Goal: Task Accomplishment & Management: Complete application form

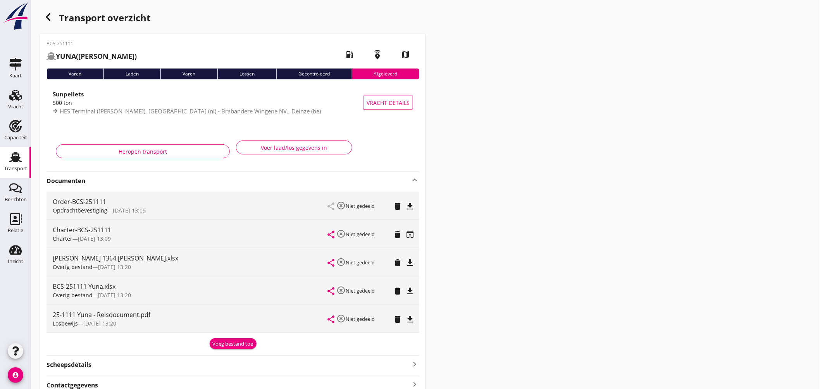
click at [19, 157] on icon "Transport" at bounding box center [15, 157] width 12 height 12
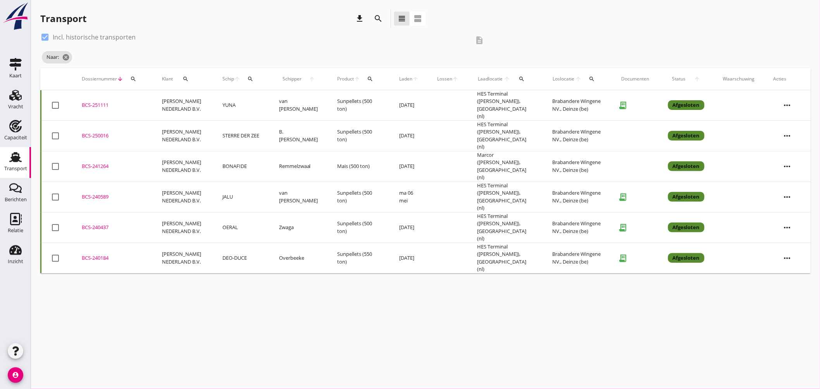
click at [47, 34] on div at bounding box center [44, 37] width 13 height 13
checkbox input "false"
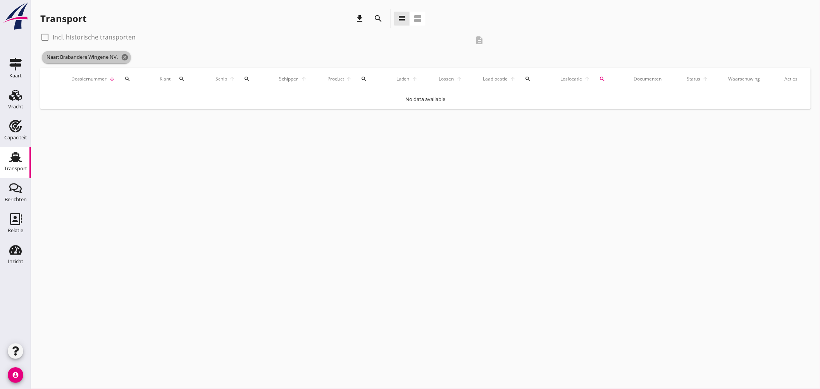
click at [131, 56] on span "Naar: Brabandere Wingene NV. cancel" at bounding box center [86, 57] width 89 height 12
click at [128, 55] on icon "cancel" at bounding box center [125, 57] width 8 height 8
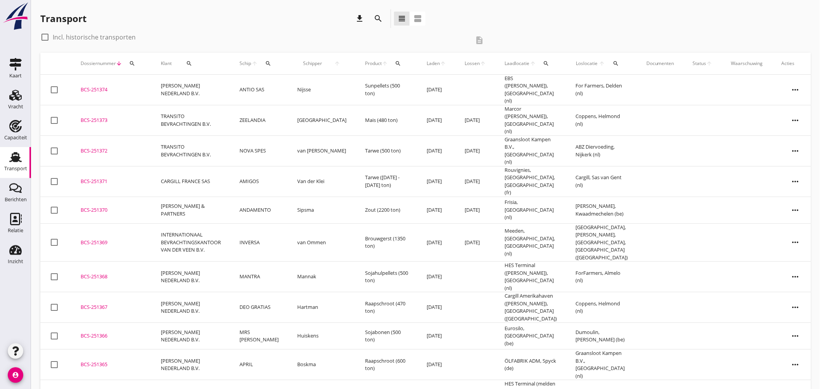
click at [276, 64] on div "search" at bounding box center [268, 63] width 14 height 6
click at [298, 86] on input "Zoek op (scheeps)naam" at bounding box center [310, 86] width 81 height 12
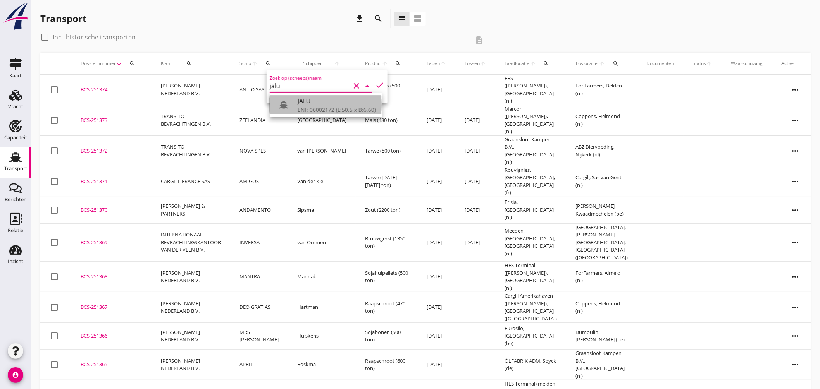
click at [300, 103] on div "JALU" at bounding box center [337, 100] width 78 height 9
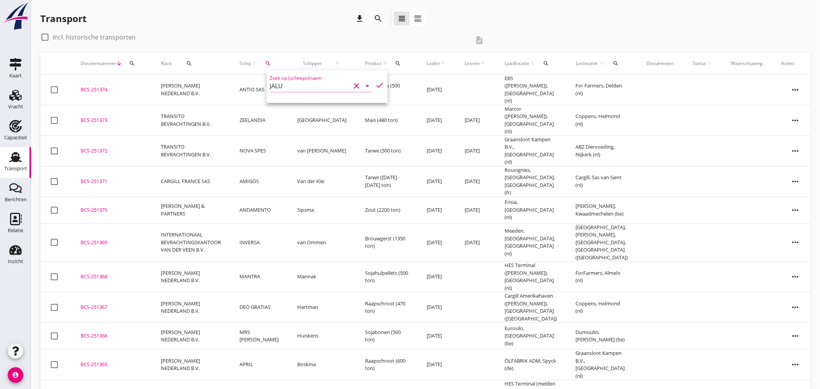
click at [379, 83] on icon "check" at bounding box center [379, 85] width 9 height 9
type input "JALU"
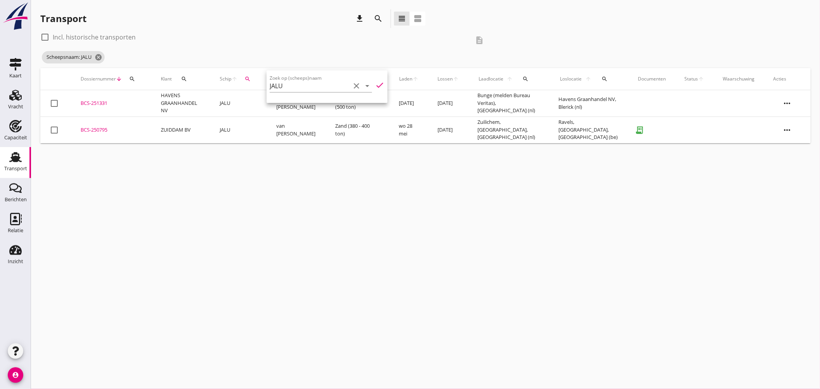
click at [379, 83] on icon "check" at bounding box center [379, 85] width 9 height 9
click at [375, 81] on icon "check" at bounding box center [379, 85] width 9 height 9
click at [375, 82] on icon "check" at bounding box center [379, 85] width 9 height 9
click at [53, 102] on div at bounding box center [54, 103] width 13 height 13
click at [55, 103] on div at bounding box center [54, 103] width 13 height 13
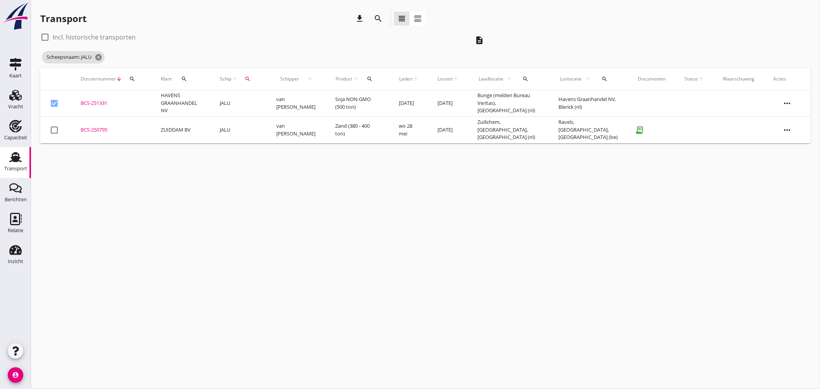
checkbox input "false"
drag, startPoint x: 98, startPoint y: 53, endPoint x: 103, endPoint y: 58, distance: 6.6
click at [98, 54] on icon "cancel" at bounding box center [99, 57] width 8 height 8
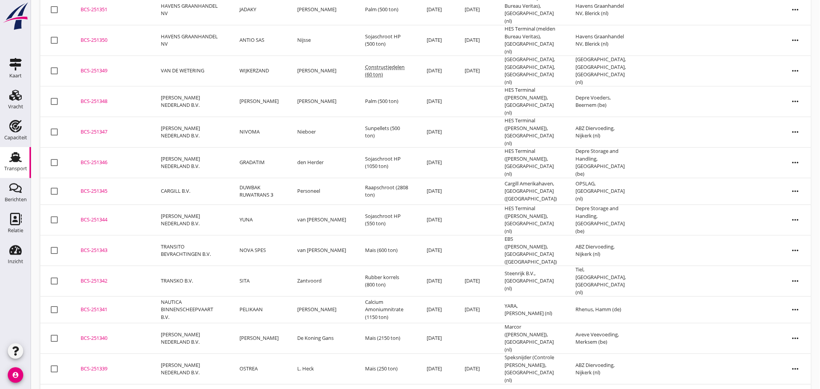
scroll to position [909, 0]
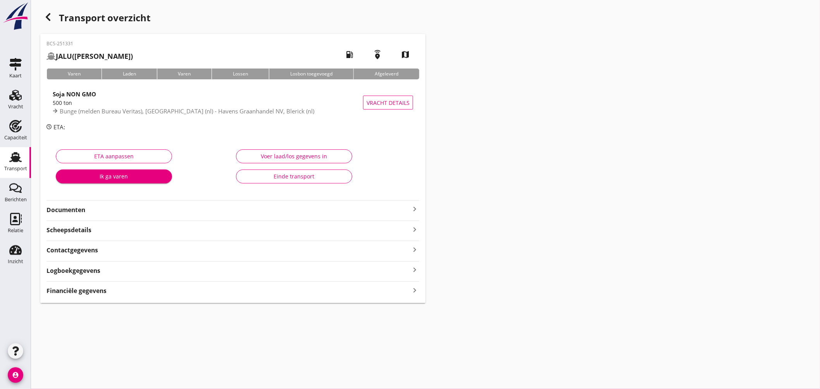
click at [412, 210] on icon "keyboard_arrow_right" at bounding box center [414, 209] width 9 height 9
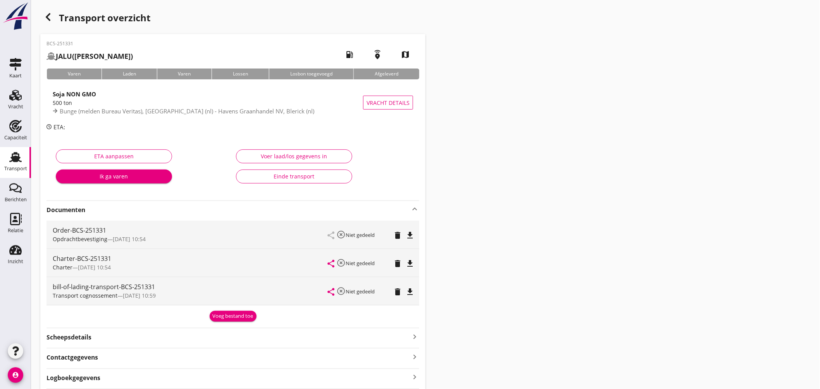
click at [410, 253] on div "share highlight_off Niet gedeeld delete file_download" at bounding box center [370, 263] width 85 height 28
click at [409, 257] on div "share highlight_off Niet gedeeld delete file_download" at bounding box center [370, 263] width 85 height 28
click at [412, 260] on icon "file_download" at bounding box center [409, 263] width 9 height 9
click at [15, 160] on use at bounding box center [15, 157] width 12 height 10
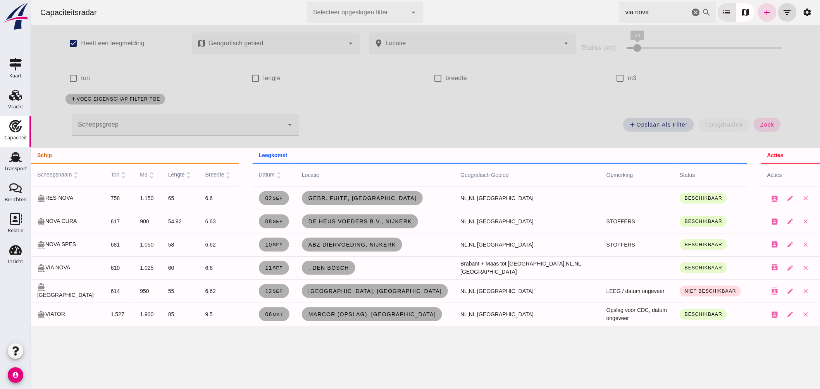
drag, startPoint x: 12, startPoint y: 157, endPoint x: 60, endPoint y: 122, distance: 58.9
click at [13, 157] on use at bounding box center [15, 157] width 12 height 10
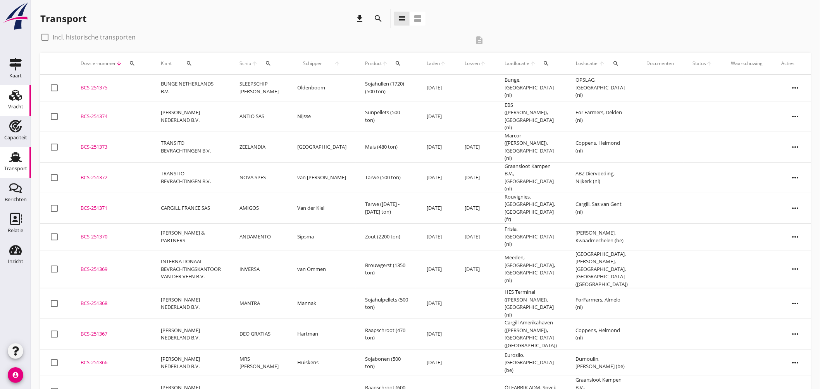
click at [17, 93] on icon "Vracht" at bounding box center [15, 95] width 12 height 12
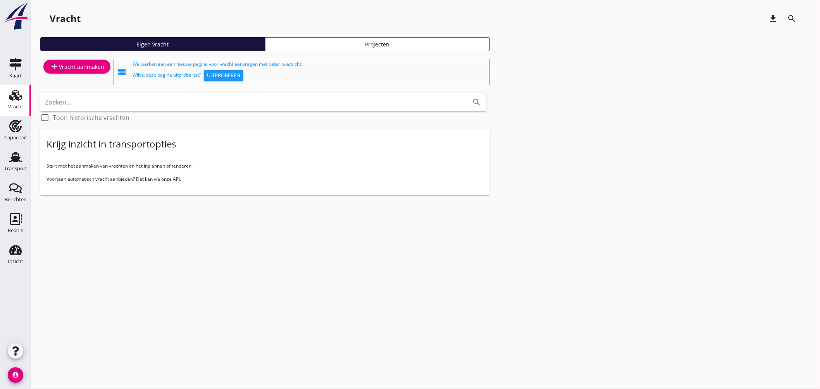
click at [77, 69] on div "add Vracht aanmaken" at bounding box center [77, 66] width 55 height 9
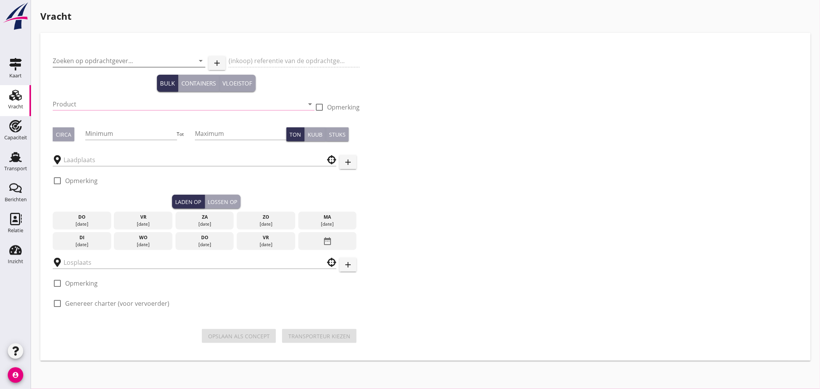
click at [120, 57] on input "Zoeken op opdrachtgever..." at bounding box center [118, 61] width 131 height 12
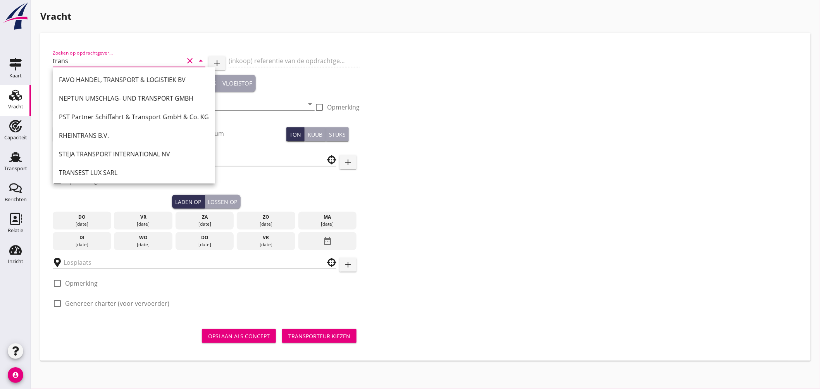
click at [103, 64] on input "trans" at bounding box center [118, 61] width 131 height 12
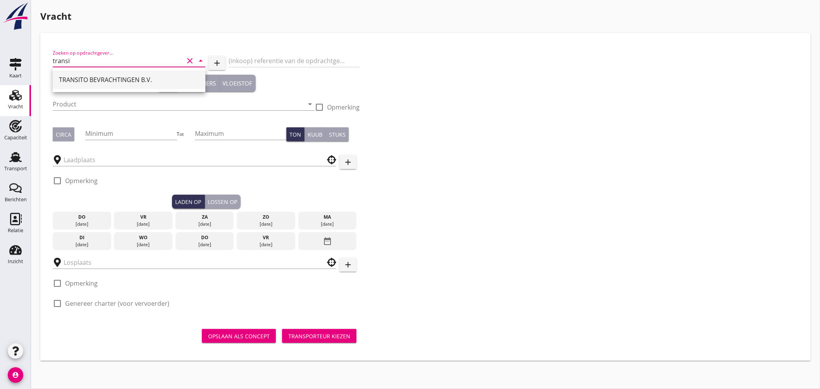
click at [91, 78] on div "TRANSITO BEVRACHTINGEN B.V." at bounding box center [129, 79] width 140 height 9
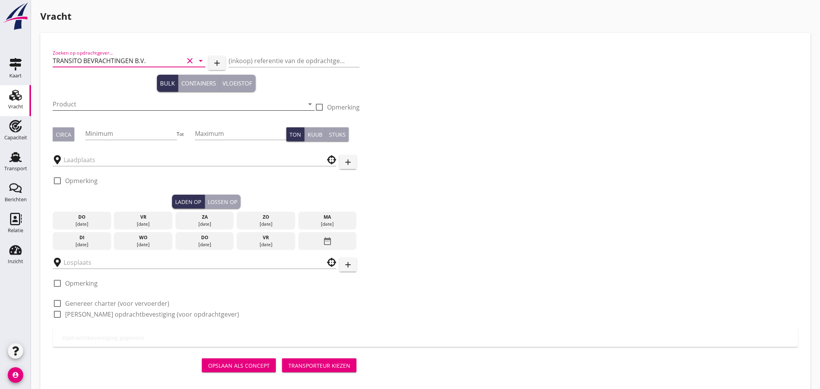
type input "TRANSITO BEVRACHTINGEN B.V."
click at [89, 102] on input "Product" at bounding box center [178, 104] width 251 height 12
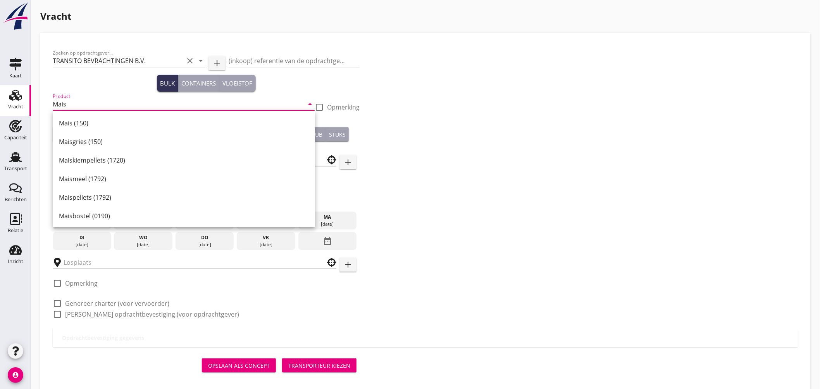
drag, startPoint x: 72, startPoint y: 133, endPoint x: 86, endPoint y: 132, distance: 13.6
click at [72, 133] on div "Maisgries (150)" at bounding box center [184, 142] width 250 height 19
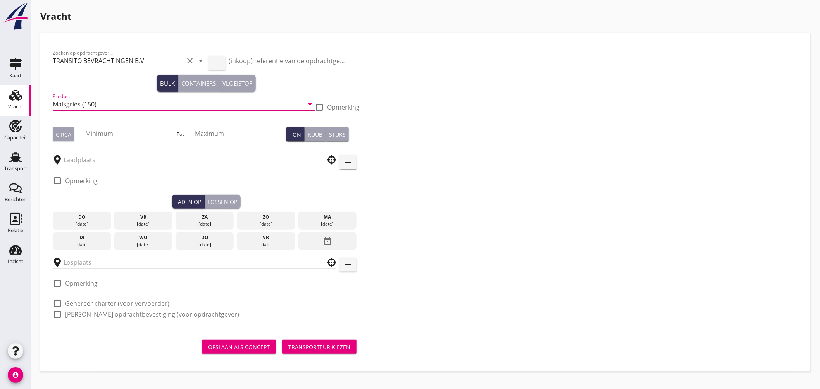
click at [98, 107] on input "Maisgries (150)" at bounding box center [178, 104] width 251 height 12
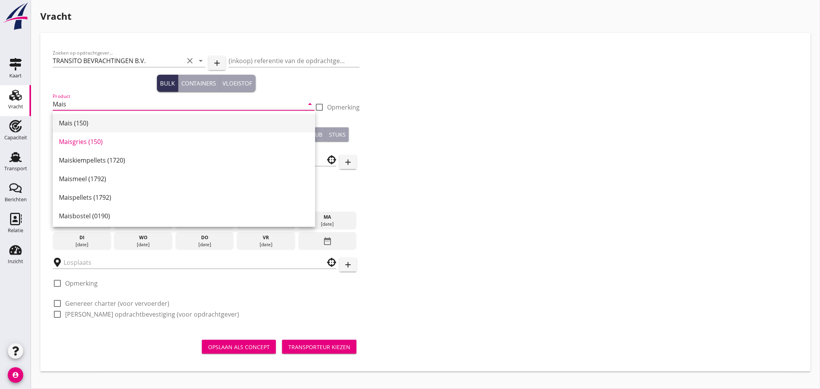
click at [94, 122] on div "Mais (150)" at bounding box center [184, 123] width 250 height 9
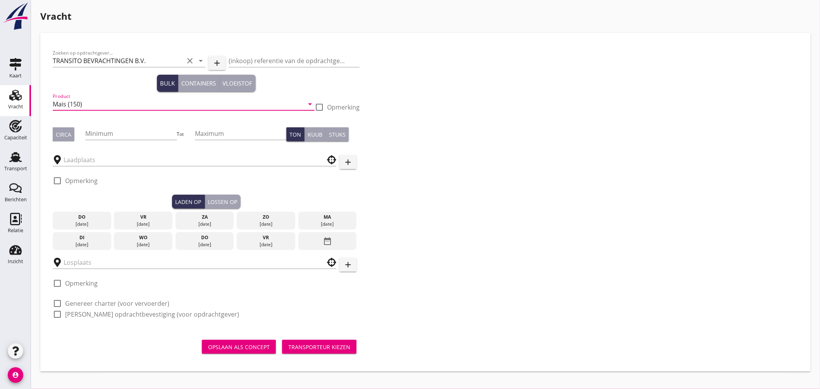
type input "Mais (150)"
click at [62, 135] on div "Circa" at bounding box center [64, 135] width 16 height 8
click at [128, 132] on input "Minimum" at bounding box center [130, 134] width 91 height 12
type input "400"
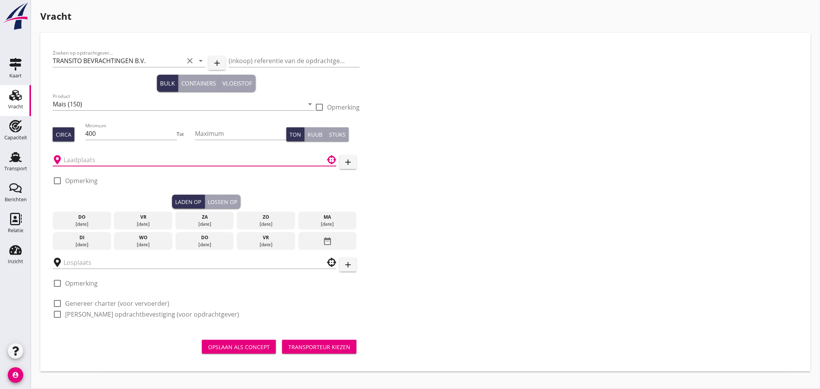
click at [114, 158] on input "text" at bounding box center [189, 160] width 251 height 12
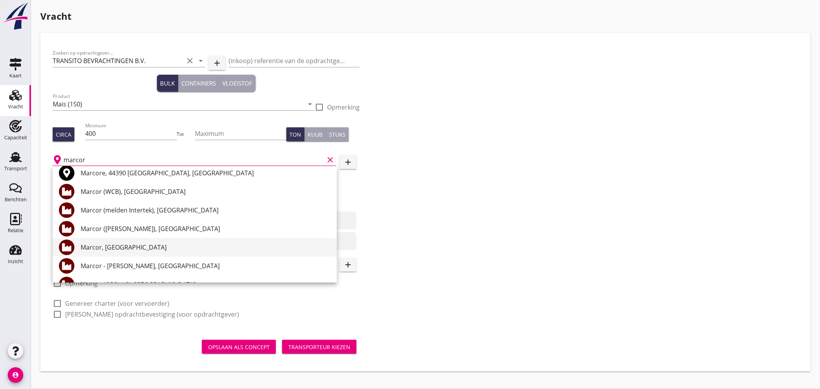
scroll to position [86, 0]
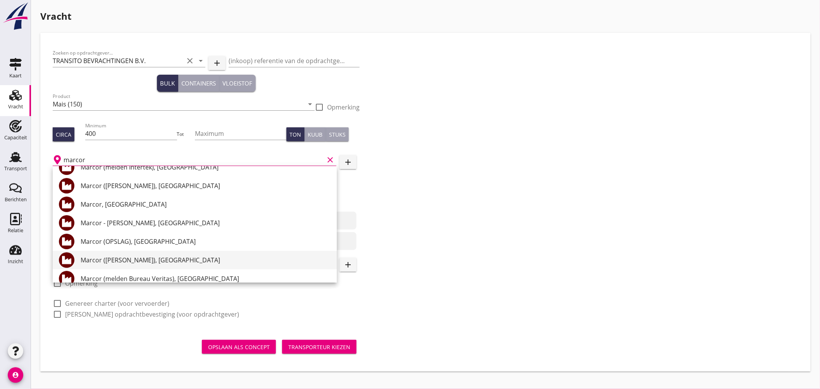
click at [157, 258] on div "Marcor ([PERSON_NAME]), [GEOGRAPHIC_DATA]" at bounding box center [206, 260] width 250 height 9
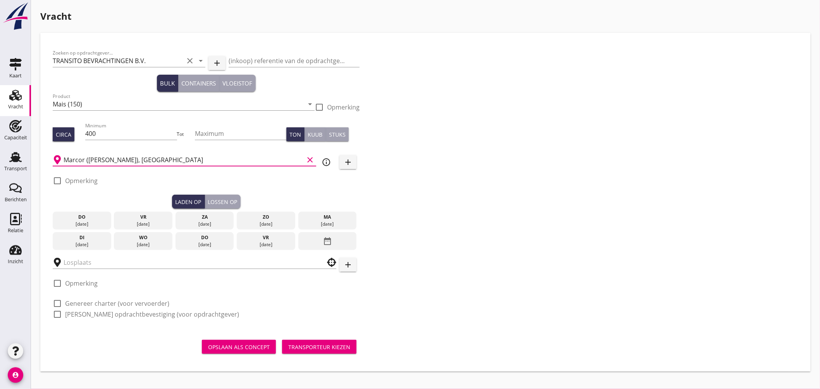
type input "Marcor ([PERSON_NAME]), [GEOGRAPHIC_DATA]"
click at [59, 182] on div at bounding box center [57, 180] width 13 height 13
checkbox input "true"
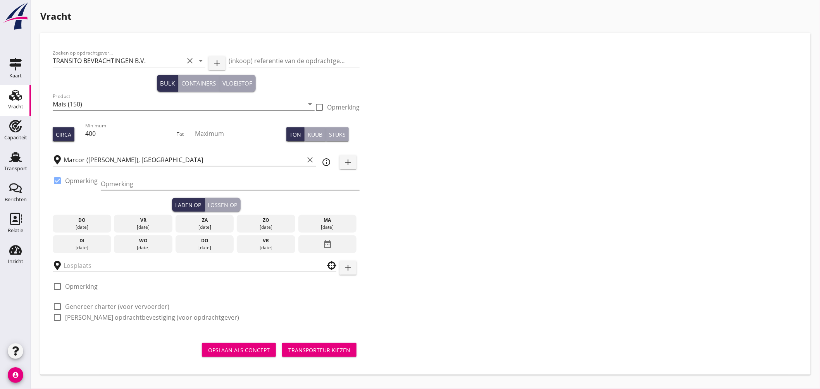
click at [108, 181] on input "Opmerking" at bounding box center [230, 184] width 259 height 12
type input "Ex. ELWAY, Mississippihaven"
click at [313, 226] on div "08 sep." at bounding box center [327, 227] width 55 height 7
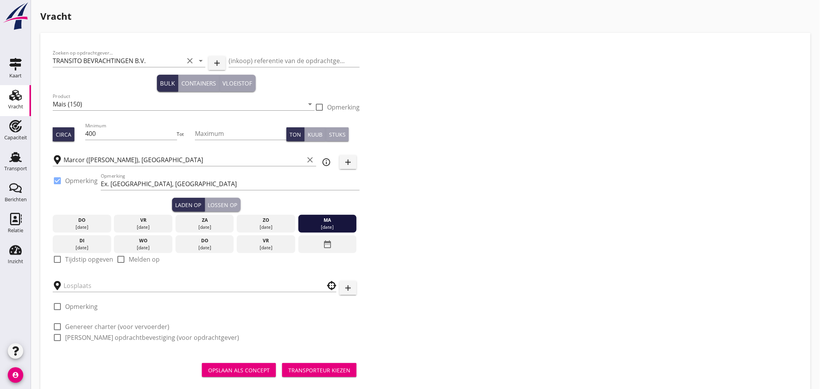
click at [58, 262] on div at bounding box center [57, 259] width 13 height 13
checkbox input "true"
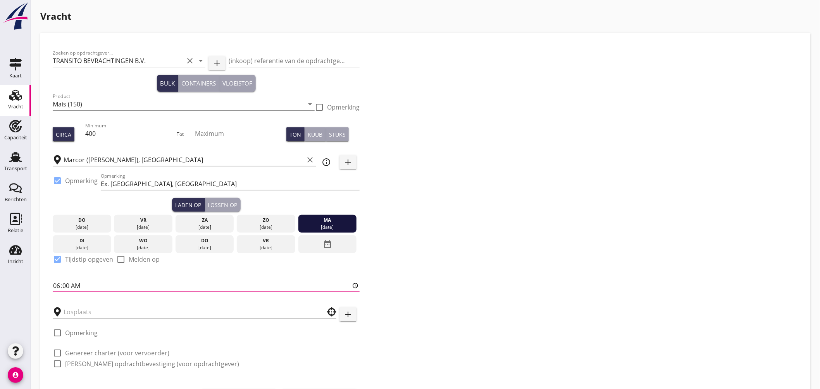
drag, startPoint x: 59, startPoint y: 288, endPoint x: 41, endPoint y: 235, distance: 55.9
click at [59, 288] on input "06:00" at bounding box center [206, 286] width 307 height 12
type input "12:00"
click at [110, 315] on input "text" at bounding box center [189, 312] width 251 height 12
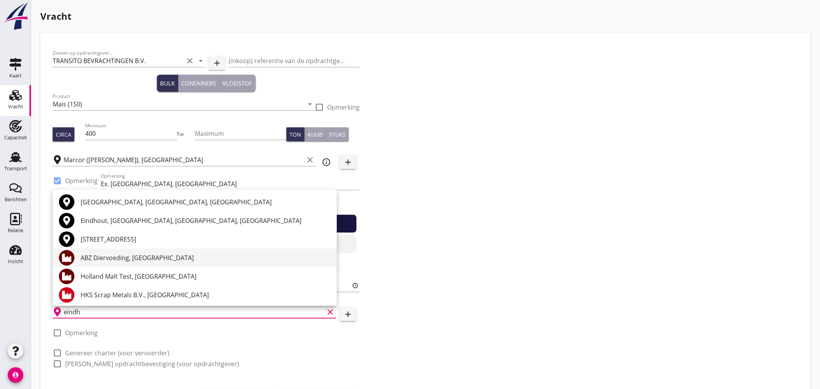
click at [124, 260] on div "ABZ Diervoeding, [GEOGRAPHIC_DATA]" at bounding box center [206, 257] width 250 height 9
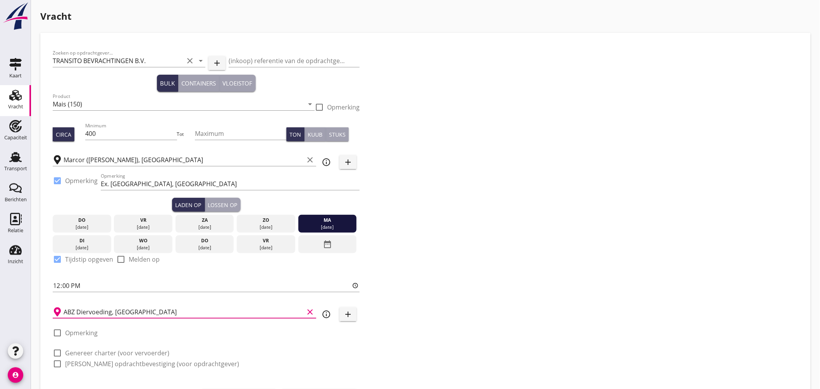
scroll to position [41, 0]
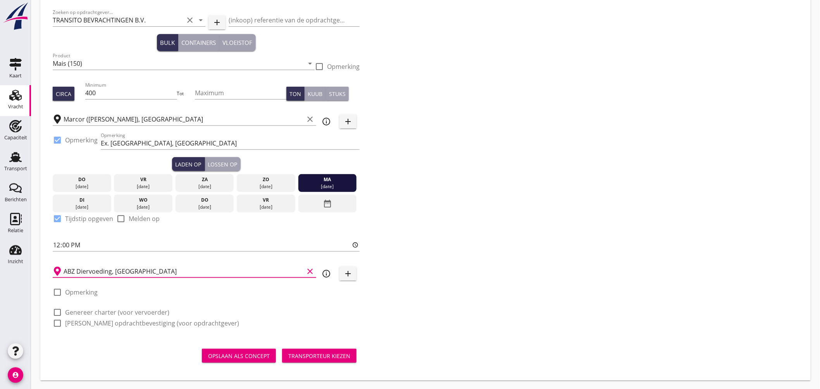
type input "ABZ Diervoeding, [GEOGRAPHIC_DATA]"
click at [140, 312] on label "Genereer charter (voor vervoerder)" at bounding box center [117, 313] width 104 height 8
checkbox input "true"
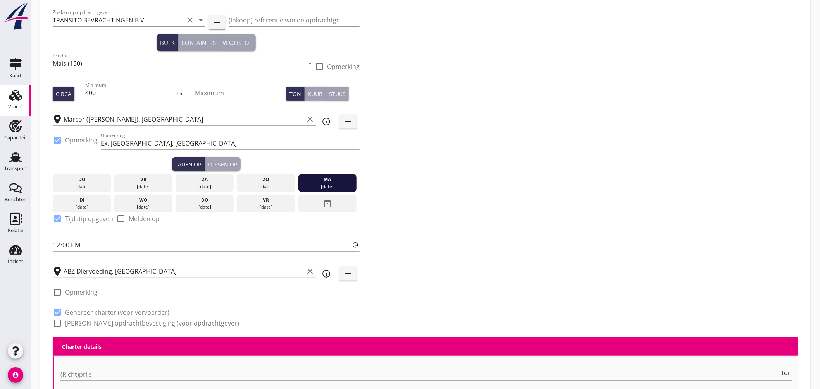
checkbox input "true"
click at [140, 320] on label "Genereer opdrachtbevestiging (voor opdrachtgever)" at bounding box center [152, 324] width 174 height 8
checkbox input "true"
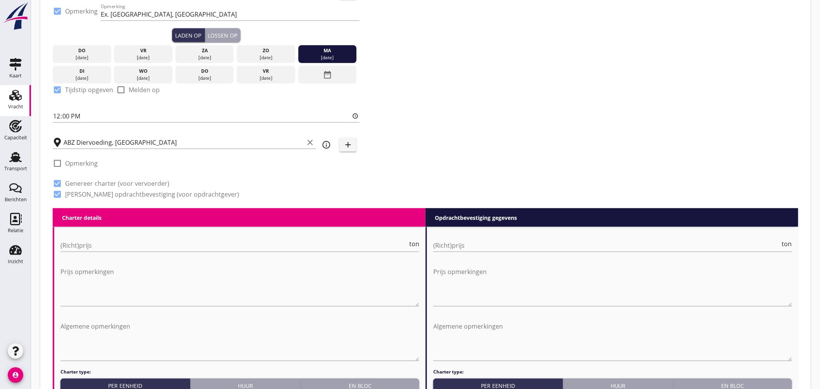
scroll to position [213, 0]
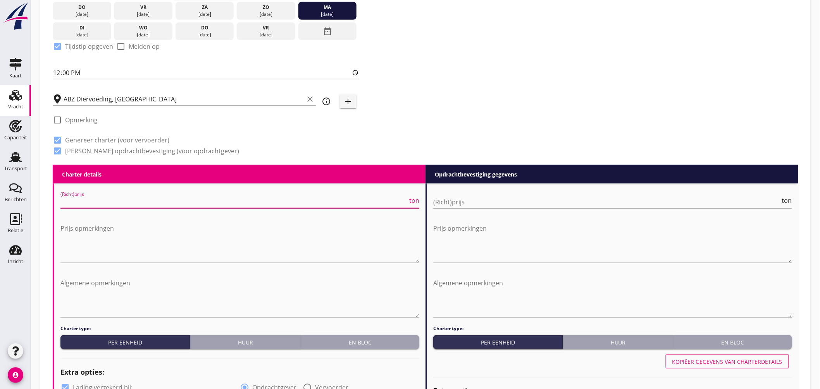
click at [245, 198] on input "(Richt)prijs" at bounding box center [233, 202] width 347 height 12
type input "11.50"
click at [547, 206] on input "(Richt)prijs" at bounding box center [606, 202] width 347 height 12
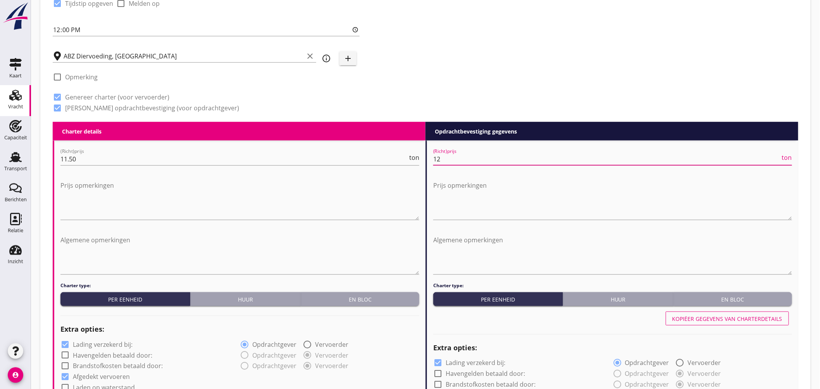
scroll to position [299, 0]
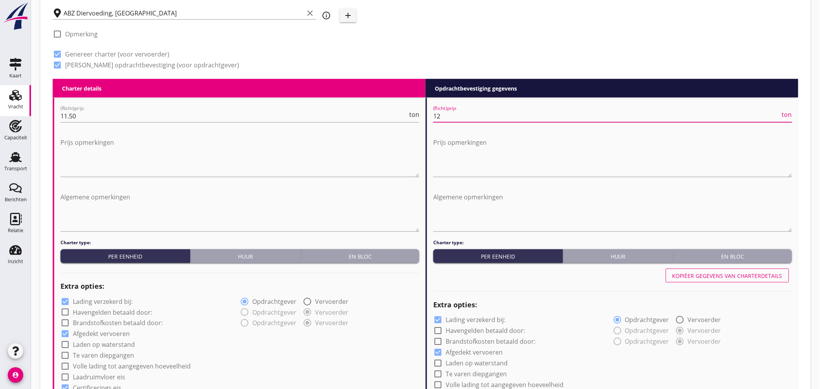
type input "12"
click at [98, 300] on label "Lading verzekerd bij:" at bounding box center [103, 302] width 60 height 8
checkbox input "false"
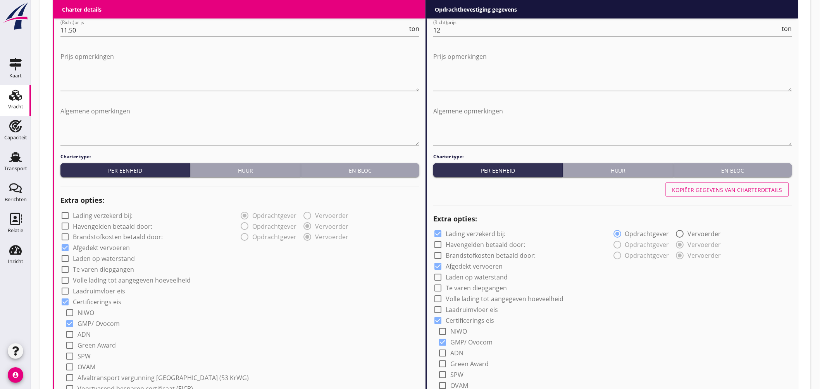
scroll to position [471, 0]
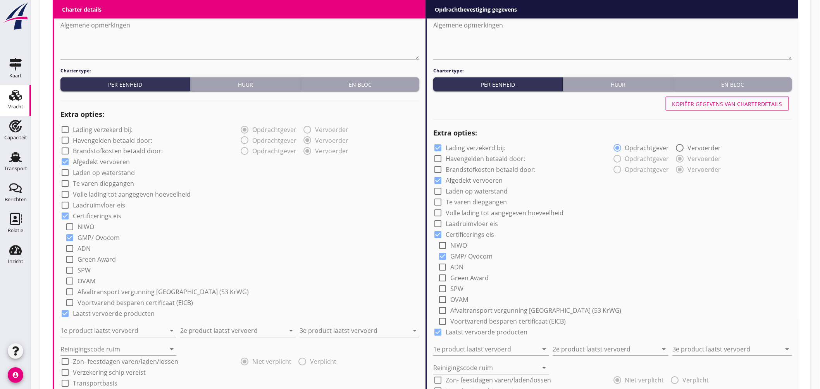
click at [451, 144] on div "check_box Lading verzekerd bij:" at bounding box center [469, 148] width 72 height 9
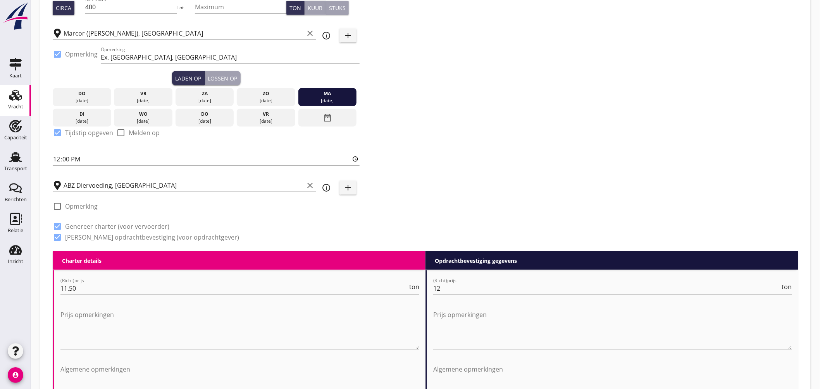
scroll to position [0, 0]
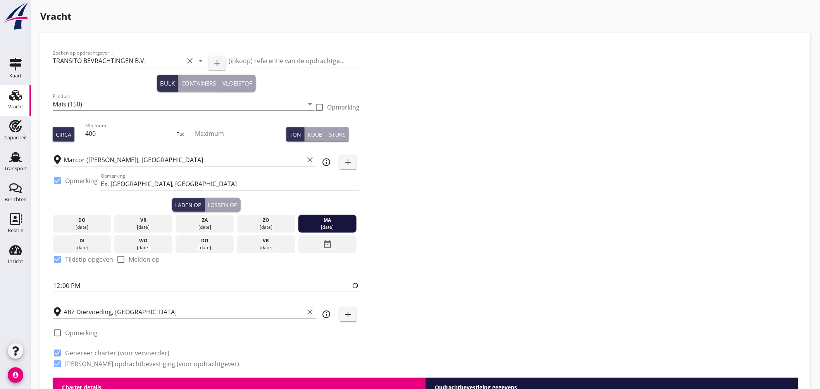
click at [229, 202] on div "Lossen op" at bounding box center [222, 205] width 29 height 8
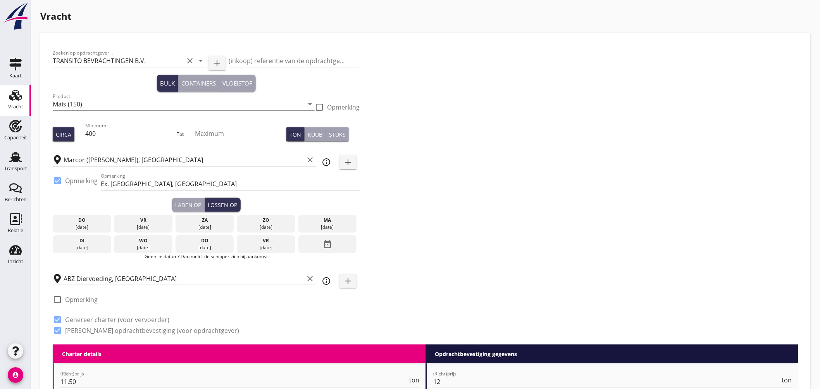
click at [324, 241] on icon "date_range" at bounding box center [327, 245] width 9 height 14
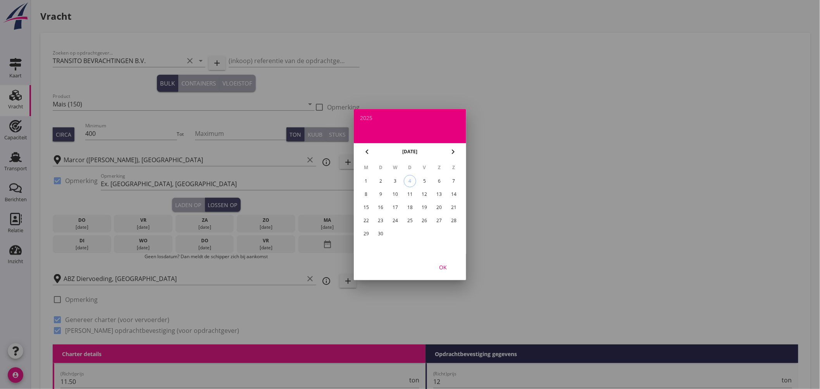
click at [365, 204] on div "15" at bounding box center [366, 208] width 12 height 12
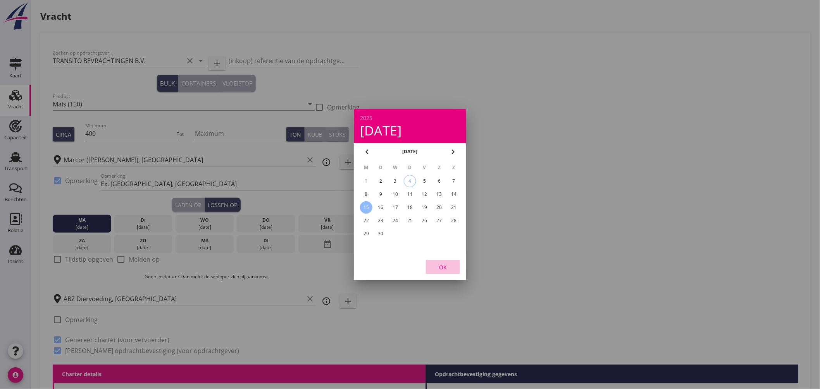
click at [443, 266] on div "OK" at bounding box center [443, 267] width 22 height 8
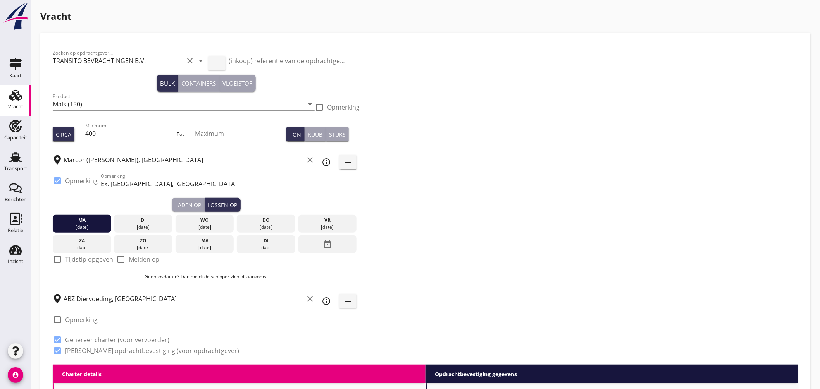
drag, startPoint x: 74, startPoint y: 258, endPoint x: 78, endPoint y: 259, distance: 4.3
click at [74, 259] on label "Tijdstip opgeven" at bounding box center [89, 260] width 48 height 8
checkbox input "true"
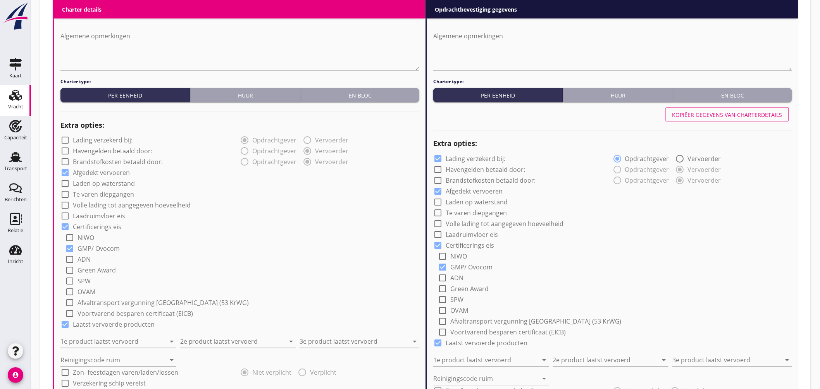
scroll to position [560, 0]
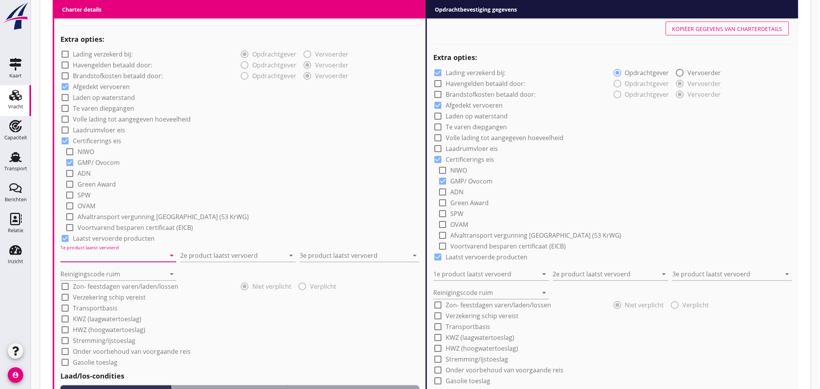
click at [122, 258] on input "1e product laatst vervoerd" at bounding box center [112, 256] width 105 height 12
click at [124, 274] on div "Soja NON GMO (1811)" at bounding box center [117, 274] width 103 height 9
type input "Soja NON GMO (1811)"
click at [212, 258] on input "2e product laatst vervoerd" at bounding box center [232, 256] width 105 height 12
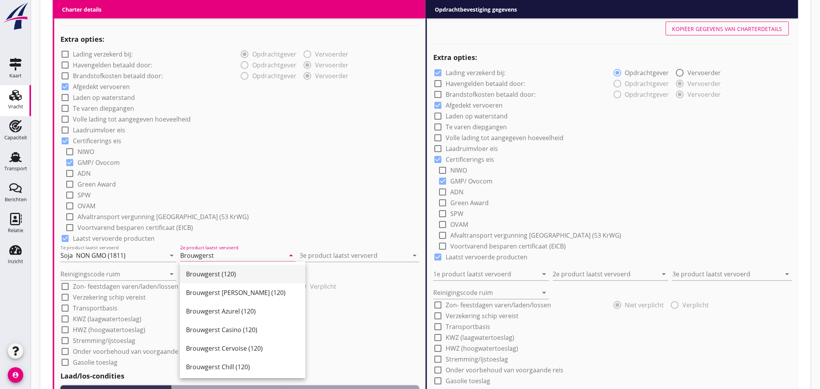
click at [233, 277] on div "Brouwgerst (120)" at bounding box center [242, 274] width 113 height 9
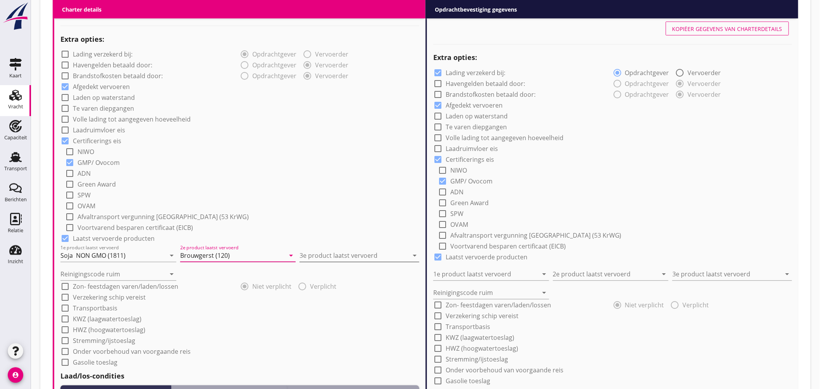
type input "Brouwgerst (120)"
click at [334, 262] on div "3e product laatst vervoerd arrow_drop_down" at bounding box center [360, 256] width 120 height 12
click at [334, 278] on div "Nutramon (7290)" at bounding box center [359, 274] width 107 height 9
type input "Nutramon (7290)"
click at [121, 273] on input "Reinigingscode ruim" at bounding box center [112, 275] width 105 height 12
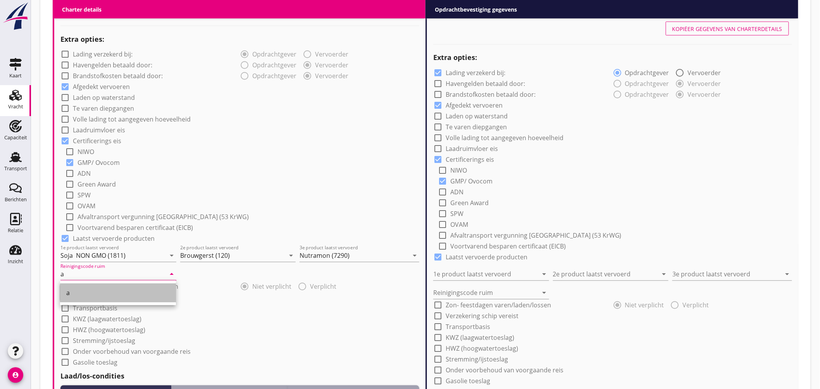
click at [99, 289] on div "a" at bounding box center [117, 293] width 103 height 9
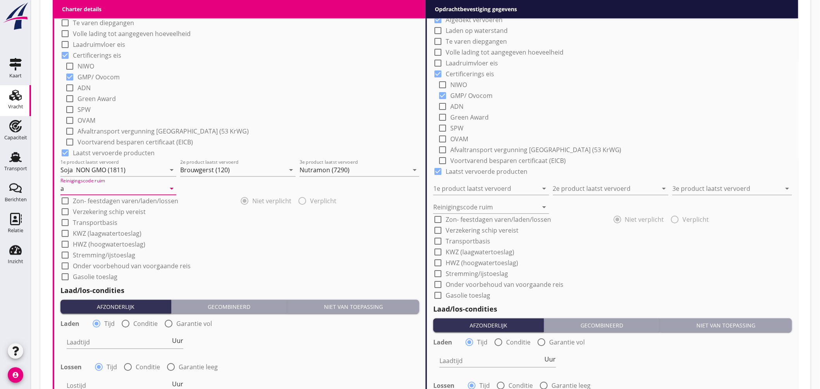
scroll to position [689, 0]
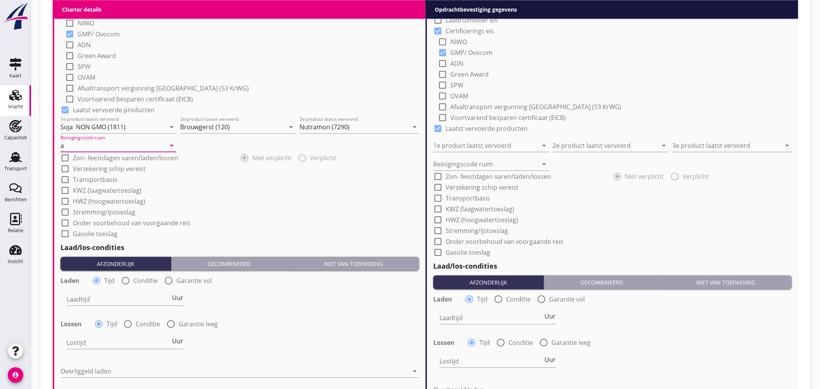
type input "a"
drag, startPoint x: 142, startPoint y: 280, endPoint x: 146, endPoint y: 277, distance: 5.0
click at [142, 280] on label "Conditie" at bounding box center [145, 281] width 24 height 8
radio input "false"
radio input "true"
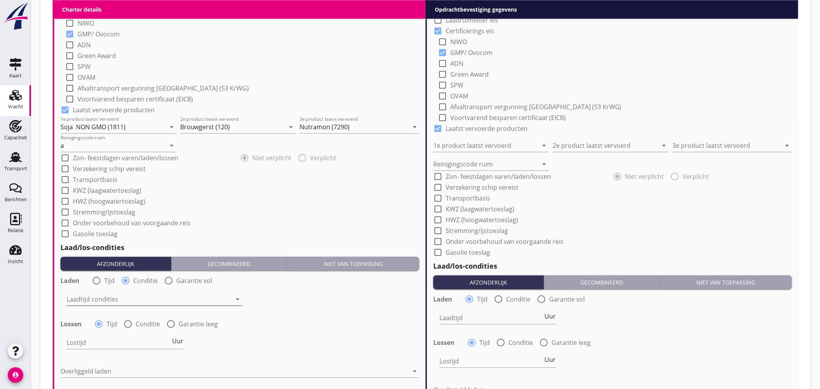
click at [133, 299] on div at bounding box center [149, 299] width 165 height 12
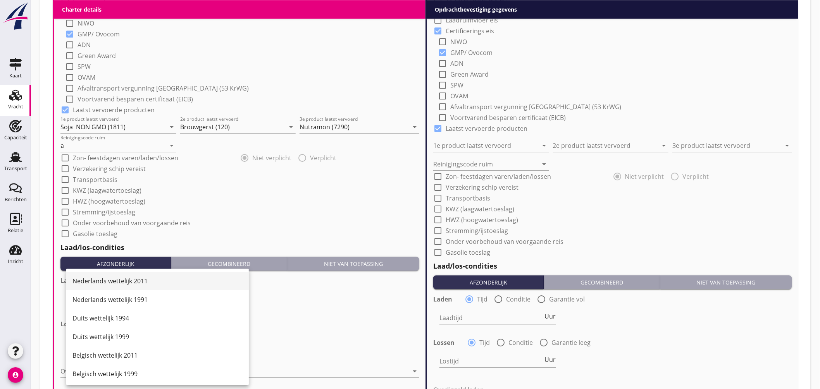
click at [144, 281] on div "Nederlands wettelijk 2011" at bounding box center [157, 281] width 170 height 9
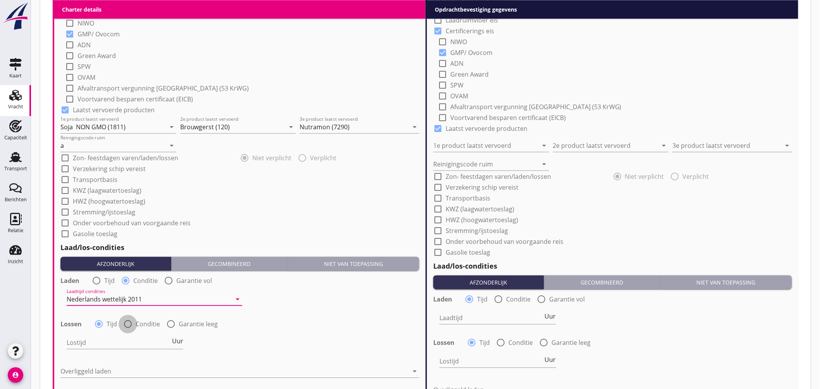
click at [133, 323] on div at bounding box center [127, 324] width 13 height 13
radio input "false"
radio input "true"
click at [138, 345] on div at bounding box center [149, 343] width 165 height 12
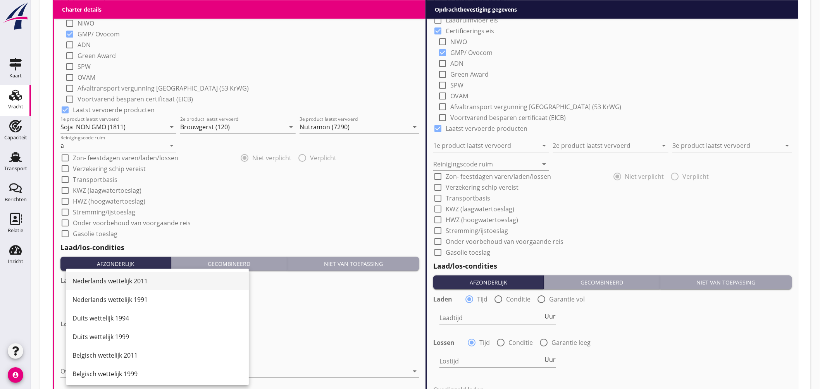
click at [146, 278] on div "Nederlands wettelijk 2011" at bounding box center [157, 281] width 170 height 9
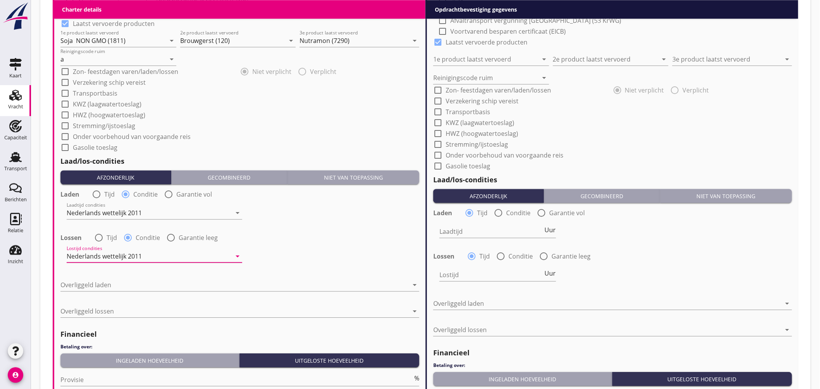
scroll to position [818, 0]
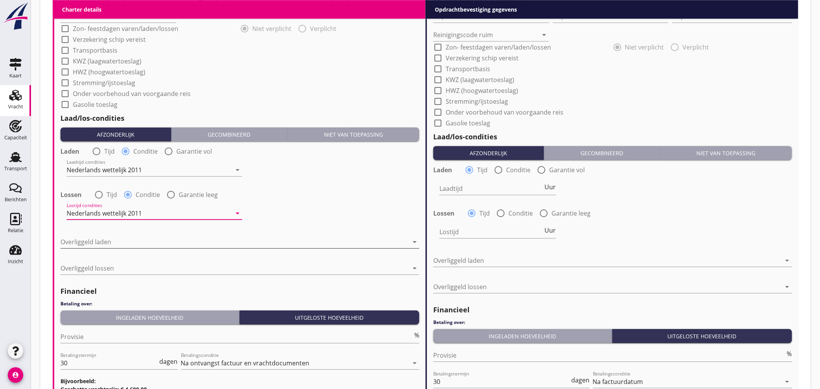
click at [134, 245] on div at bounding box center [234, 242] width 348 height 12
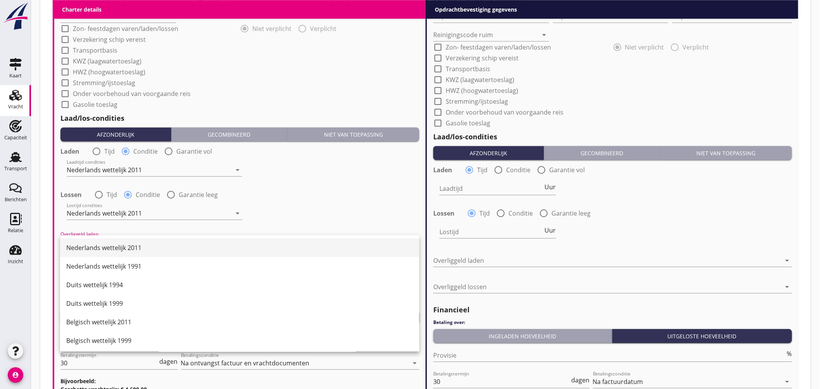
click at [140, 246] on div "Nederlands wettelijk 2011" at bounding box center [239, 247] width 347 height 9
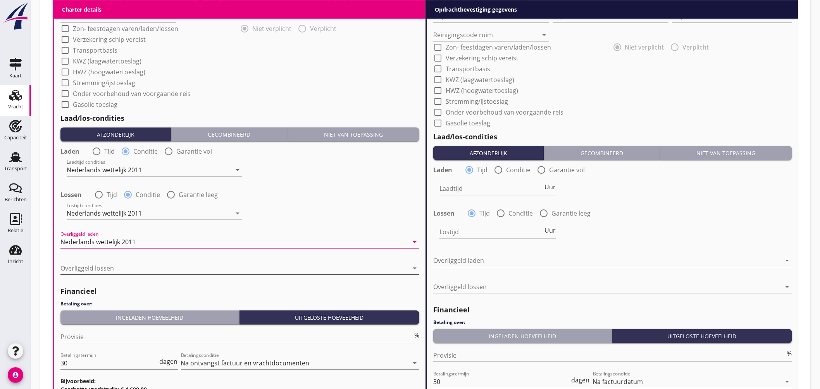
click at [133, 272] on div at bounding box center [234, 268] width 348 height 12
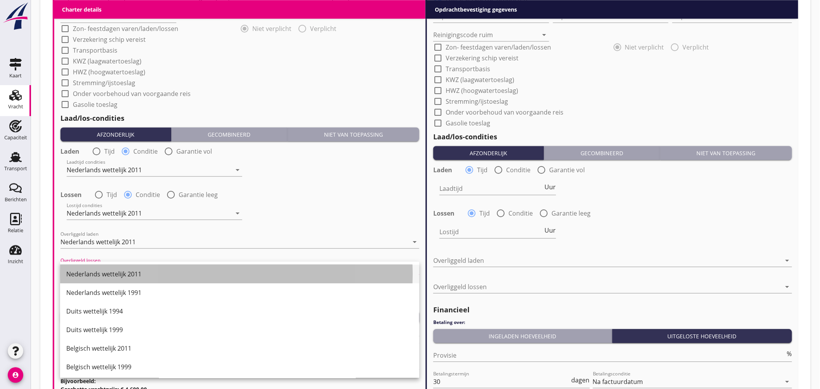
click at [141, 270] on div "Nederlands wettelijk 2011" at bounding box center [239, 274] width 347 height 9
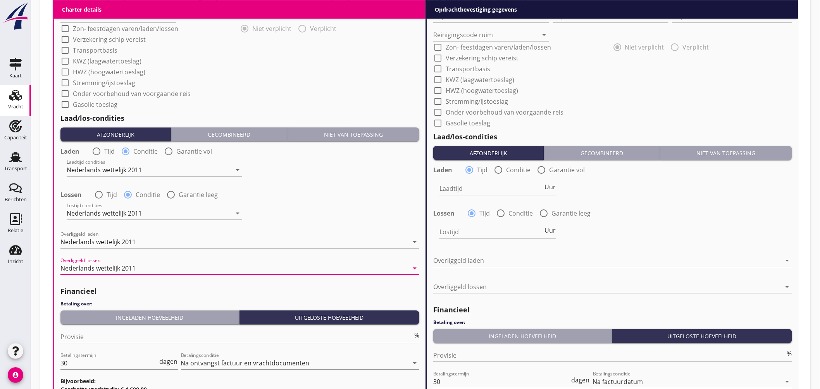
scroll to position [915, 0]
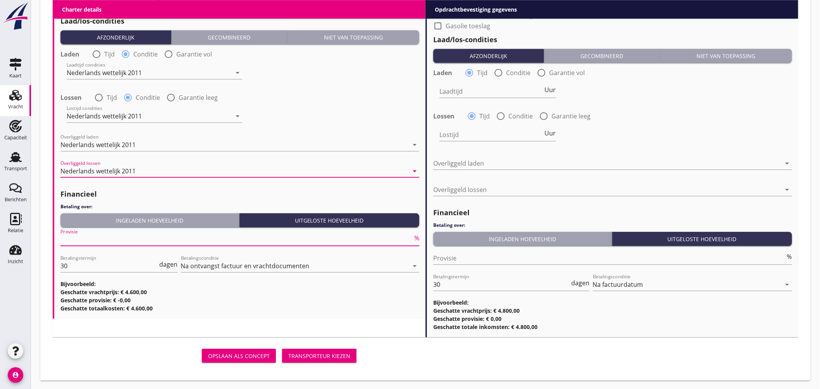
click at [85, 242] on input "Provisie" at bounding box center [236, 240] width 352 height 12
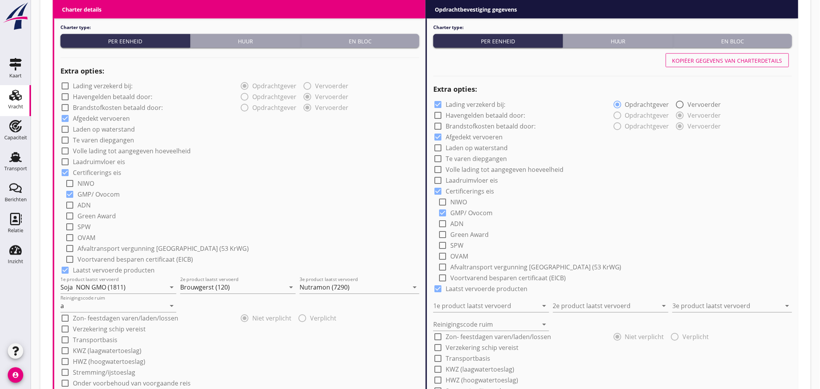
scroll to position [398, 0]
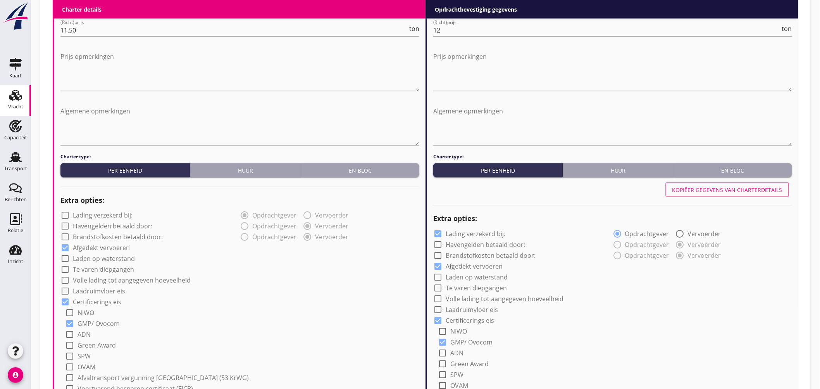
type input "5"
click at [718, 189] on div "Kopiëer gegevens van charterdetails" at bounding box center [727, 190] width 110 height 8
checkbox input "false"
type input "Soja NON GMO (1811)"
type input "Brouwgerst (120)"
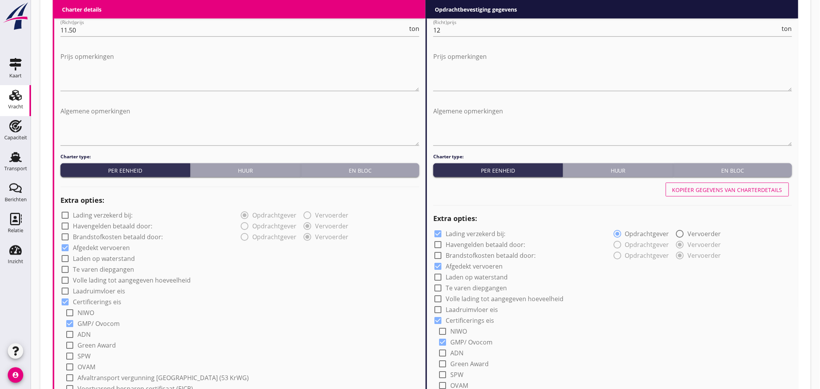
type input "Nutramon (7290)"
type input "a"
radio input "false"
radio input "true"
radio input "false"
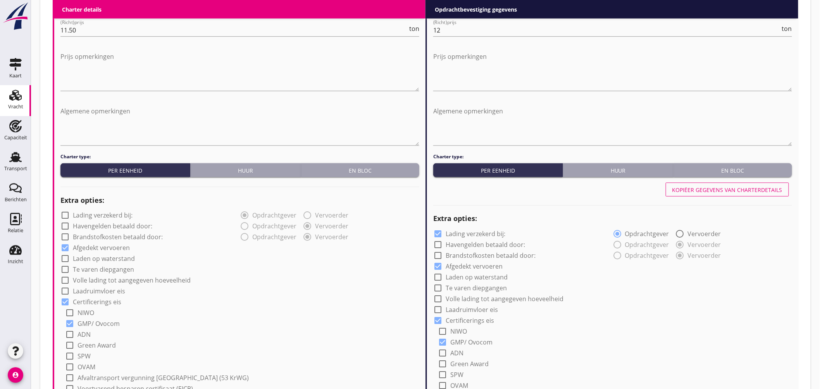
radio input "true"
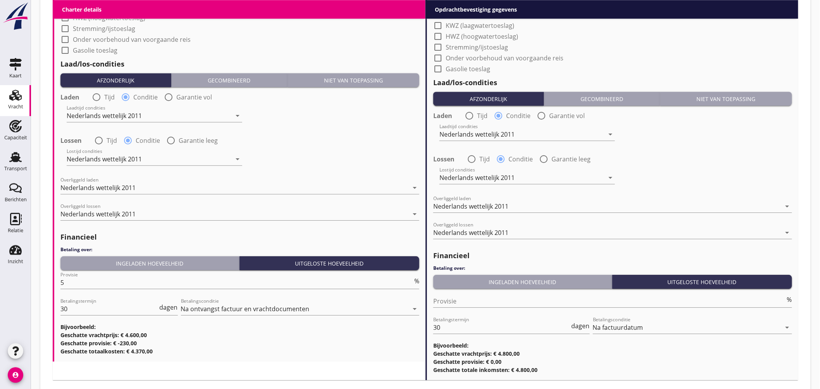
scroll to position [915, 0]
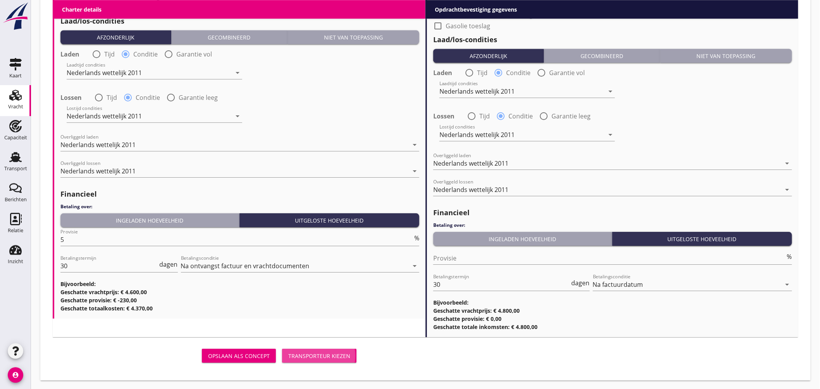
click at [323, 350] on button "Transporteur kiezen" at bounding box center [319, 356] width 74 height 14
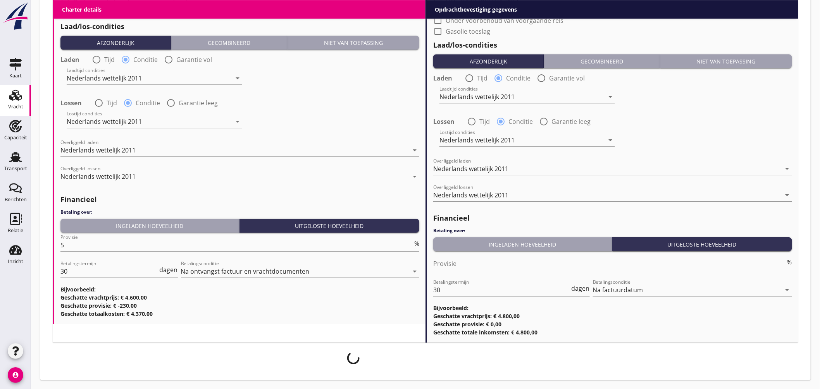
scroll to position [909, 0]
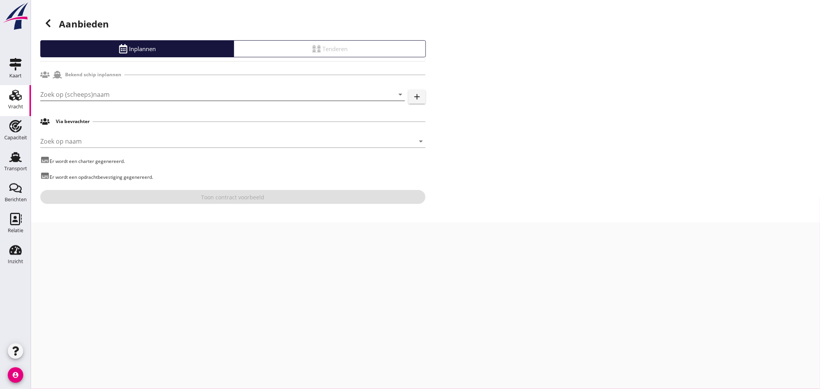
click at [103, 94] on input "Zoek op (scheeps)naam" at bounding box center [211, 94] width 343 height 12
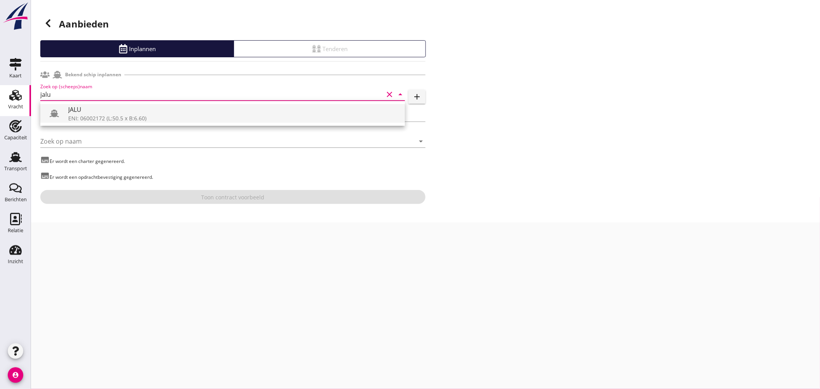
click at [90, 114] on div "JALU" at bounding box center [233, 109] width 331 height 9
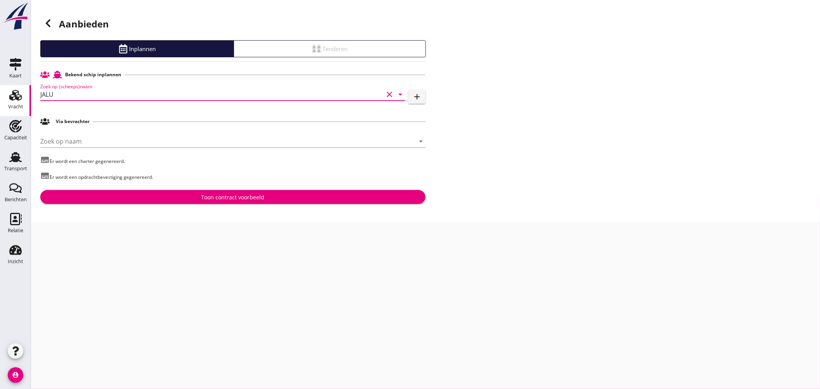
type input "JALU"
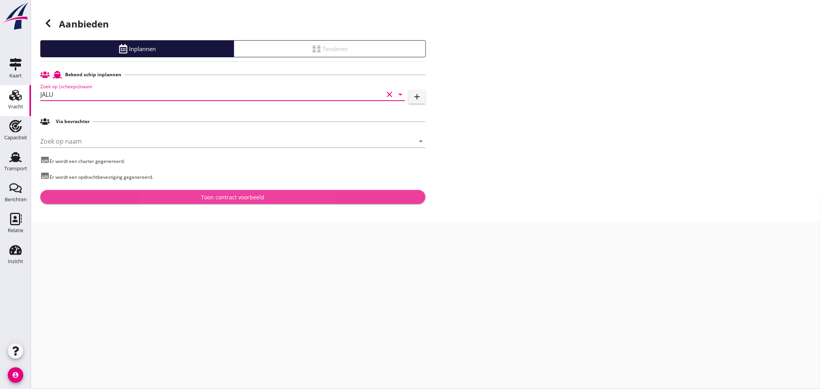
click at [200, 194] on div "Toon contract voorbeeld" at bounding box center [233, 197] width 373 height 8
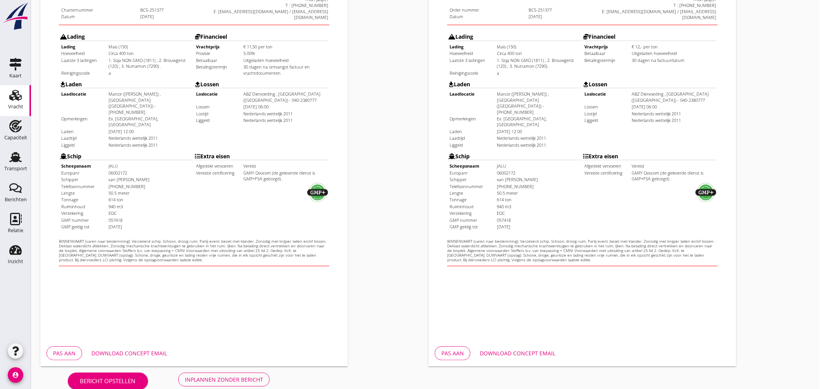
scroll to position [184, 0]
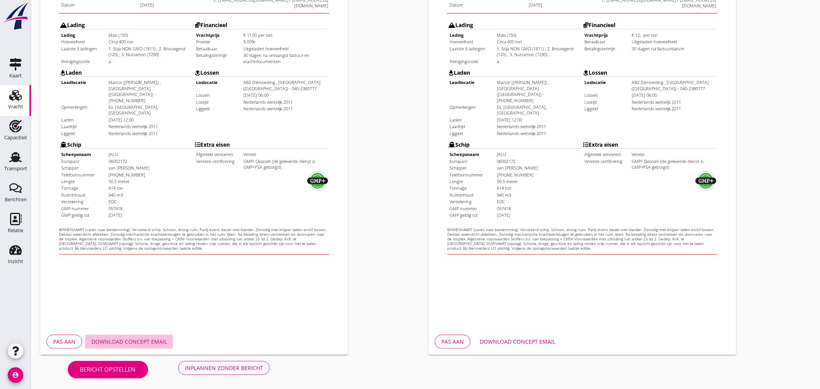
click at [139, 339] on div "Download concept email" at bounding box center [129, 342] width 76 height 8
click at [527, 340] on div "Download concept email" at bounding box center [518, 342] width 76 height 8
click at [777, 145] on div "Opdrachtbevestiging nl arrow_drop_down open_in_new Pas aan Download concept ema…" at bounding box center [620, 106] width 388 height 505
click at [227, 367] on div "Inplannen zonder bericht" at bounding box center [224, 368] width 78 height 8
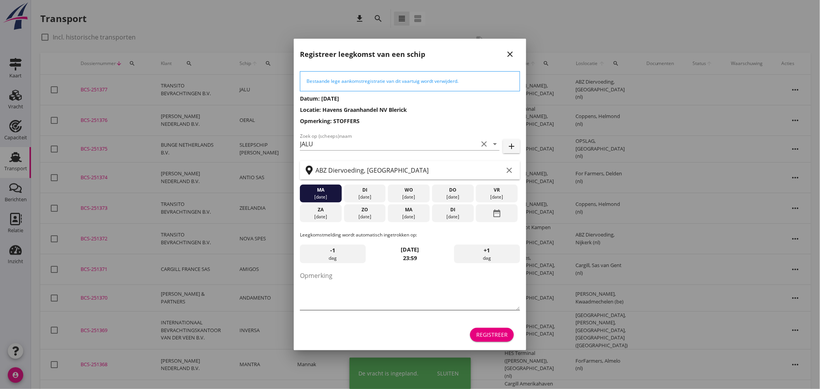
click at [346, 289] on textarea "Opmerking" at bounding box center [410, 290] width 220 height 41
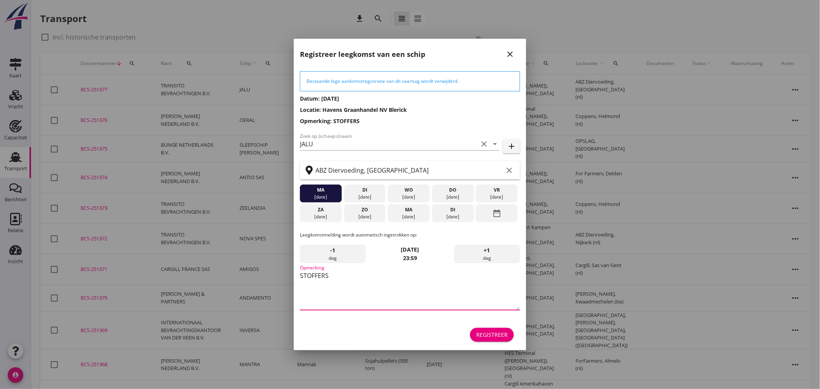
type textarea "STOFFERS"
drag, startPoint x: 494, startPoint y: 329, endPoint x: 499, endPoint y: 326, distance: 6.1
click at [497, 329] on button "Registreer" at bounding box center [492, 335] width 44 height 14
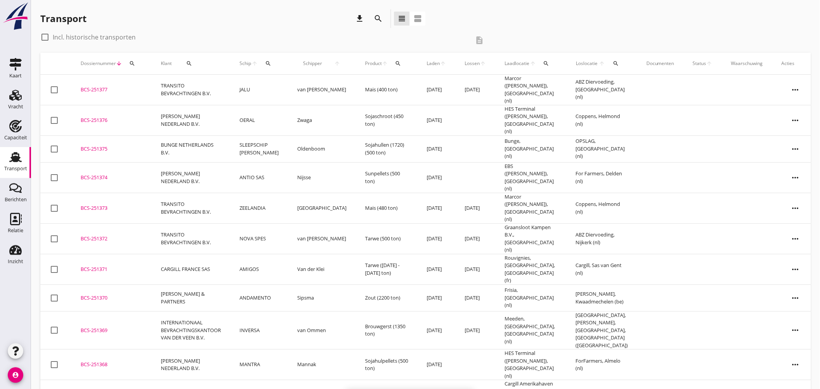
click at [273, 87] on td "JALU" at bounding box center [259, 90] width 58 height 31
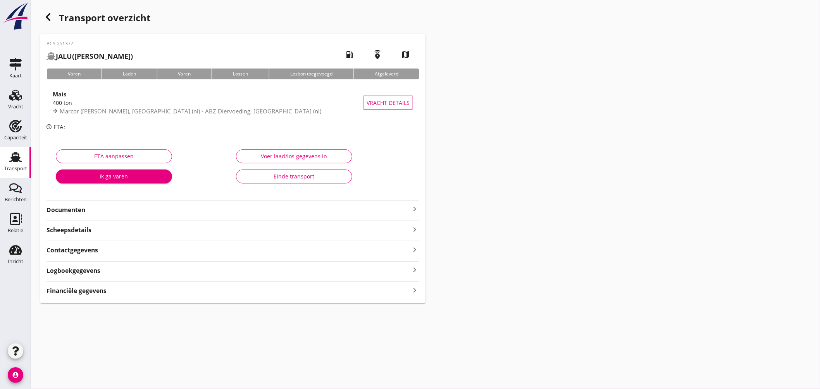
click at [260, 94] on div "Mais" at bounding box center [208, 94] width 310 height 9
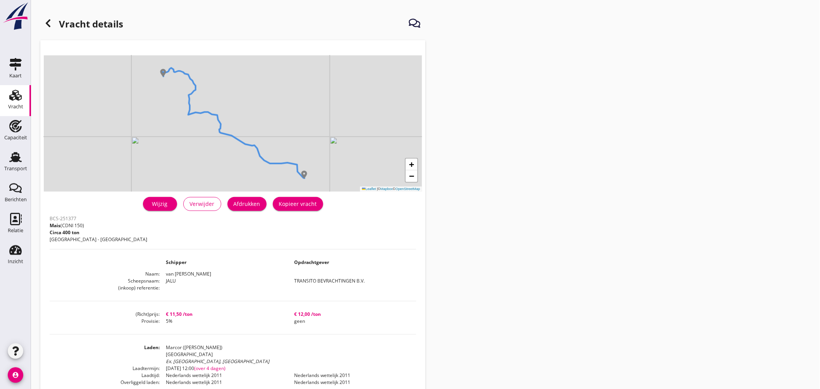
click at [249, 204] on div "Afdrukken" at bounding box center [247, 204] width 27 height 8
click at [252, 205] on div "Afdrukken" at bounding box center [247, 204] width 27 height 8
drag, startPoint x: 14, startPoint y: 128, endPoint x: 30, endPoint y: 127, distance: 16.3
click at [14, 128] on icon "Capaciteit" at bounding box center [15, 126] width 12 height 12
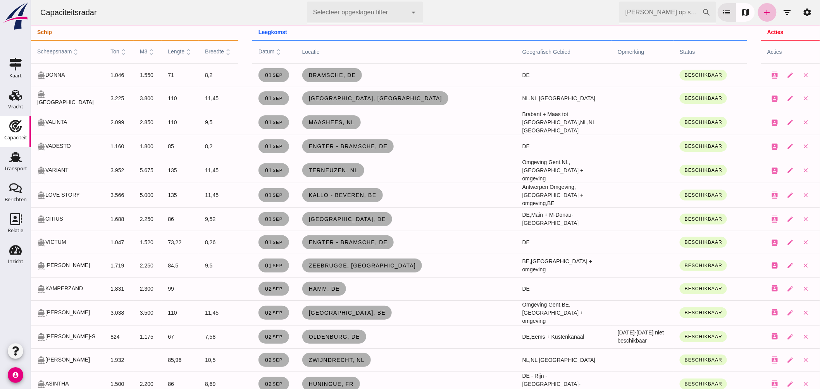
click at [645, 12] on input "[PERSON_NAME] op scheepsnaam" at bounding box center [660, 13] width 83 height 22
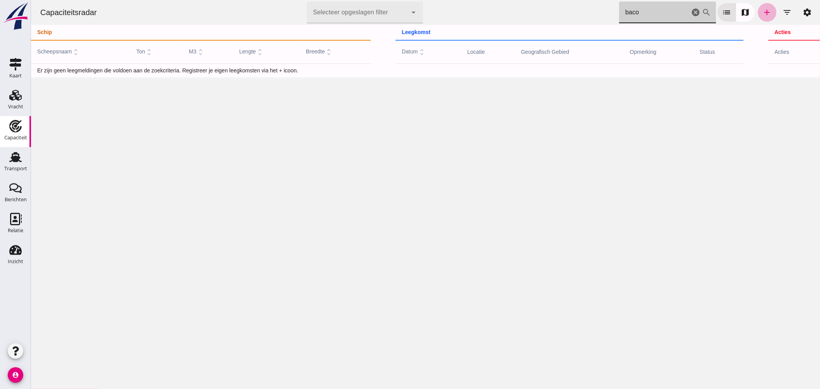
type input "baco"
click at [764, 14] on icon "add" at bounding box center [766, 12] width 9 height 9
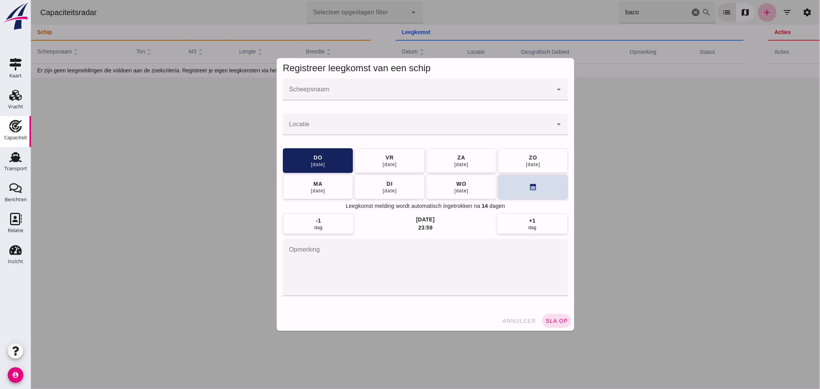
click at [383, 90] on input "Scheepsnaam" at bounding box center [418, 93] width 270 height 9
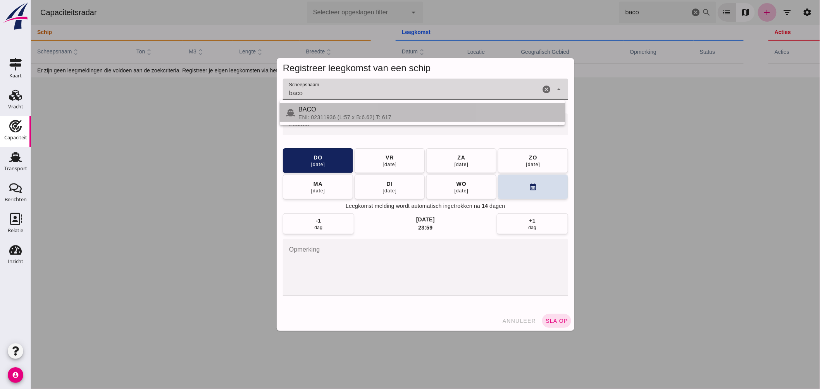
click at [349, 112] on div "BACO" at bounding box center [428, 109] width 260 height 9
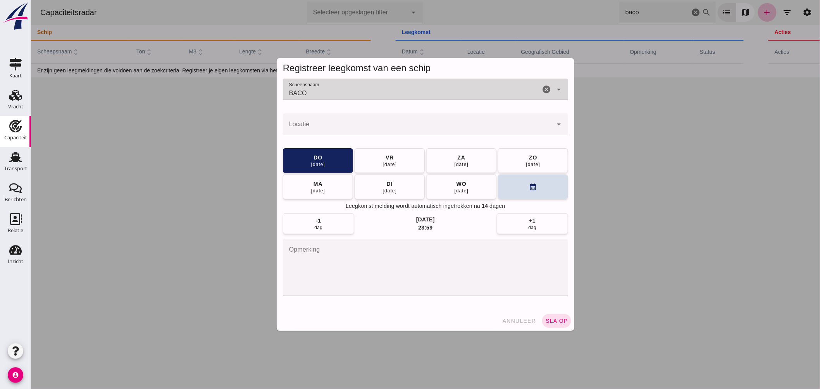
type input "BACO"
click at [339, 128] on input "Locatie" at bounding box center [418, 128] width 270 height 9
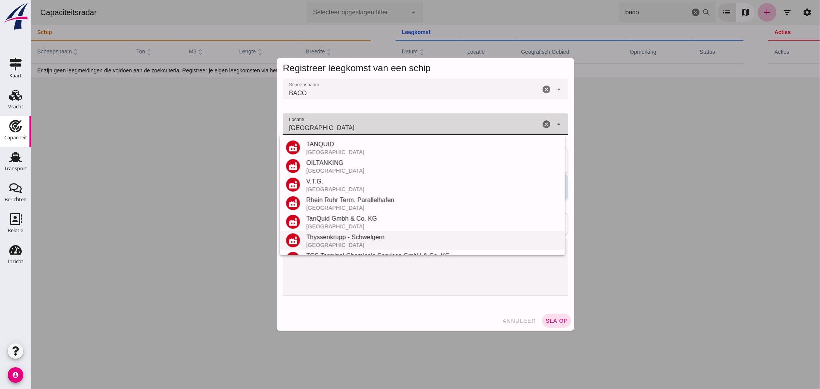
scroll to position [165, 0]
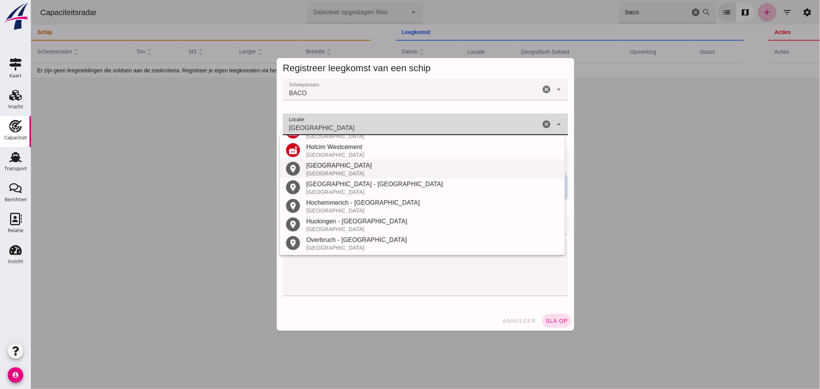
click at [335, 169] on div "[GEOGRAPHIC_DATA]" at bounding box center [432, 165] width 253 height 9
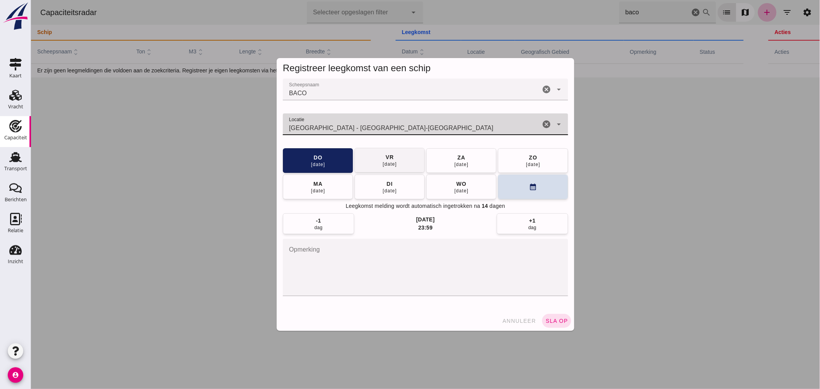
type input "[GEOGRAPHIC_DATA] - [GEOGRAPHIC_DATA]-[GEOGRAPHIC_DATA]"
click at [412, 160] on button "[DATE]" at bounding box center [389, 160] width 70 height 25
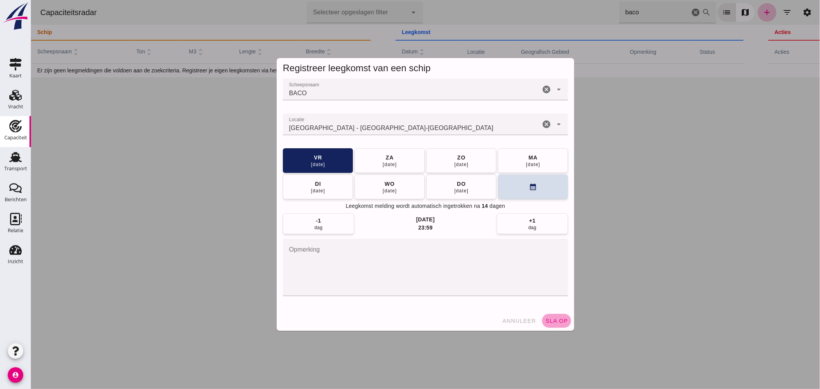
click at [562, 320] on span "sla op" at bounding box center [556, 321] width 23 height 6
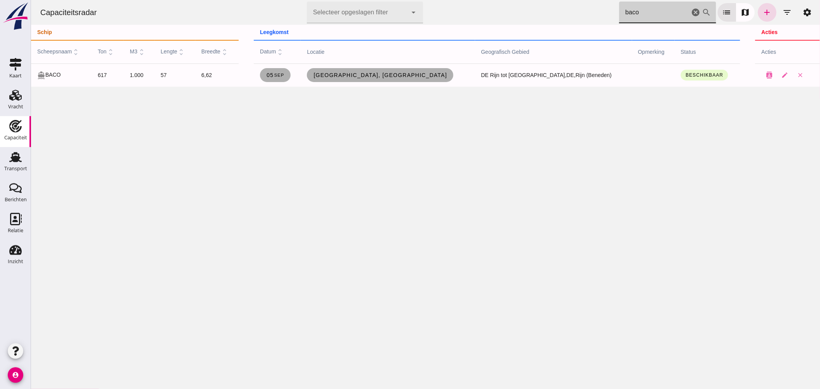
drag, startPoint x: 465, startPoint y: -15, endPoint x: 387, endPoint y: -37, distance: 80.9
click at [387, 0] on html "Capaciteitsradar Selecteer opgeslagen filter Selecteer opgeslagen filter cancel…" at bounding box center [425, 194] width 789 height 389
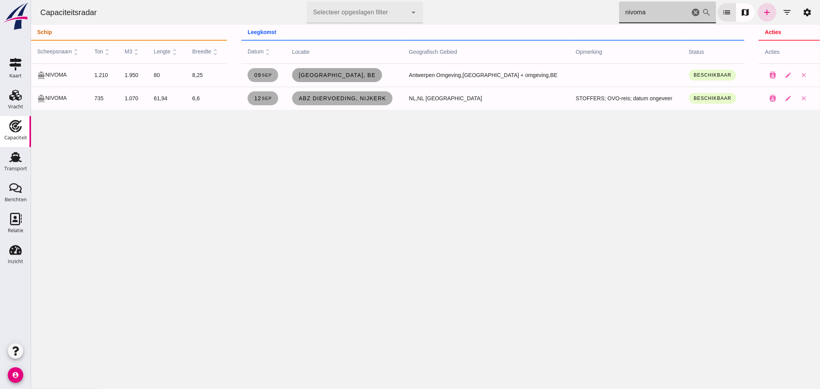
type input "nivoma"
click at [328, 72] on span "[GEOGRAPHIC_DATA], be" at bounding box center [337, 75] width 78 height 6
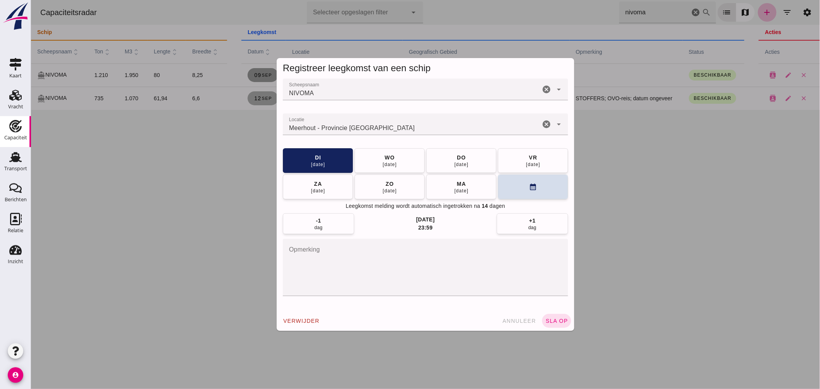
click at [352, 126] on input "Locatie" at bounding box center [411, 128] width 257 height 9
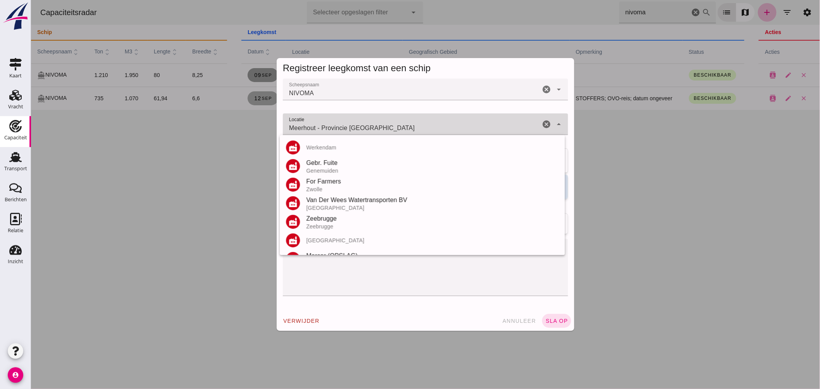
click at [352, 126] on input "Meerhout - Provincie [GEOGRAPHIC_DATA]" at bounding box center [411, 128] width 257 height 9
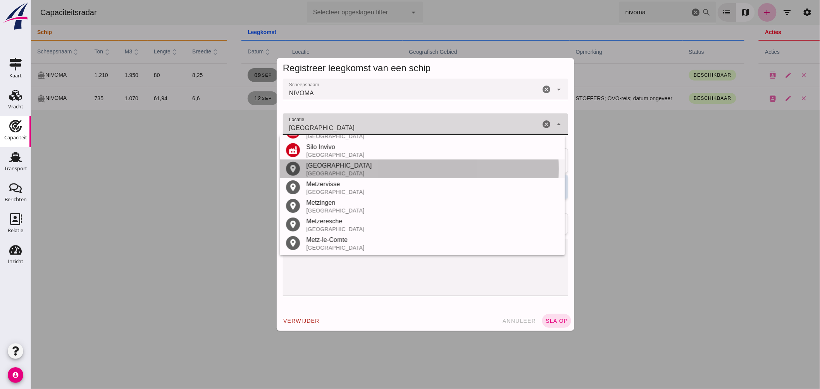
click at [344, 171] on div "[GEOGRAPHIC_DATA]" at bounding box center [432, 174] width 253 height 6
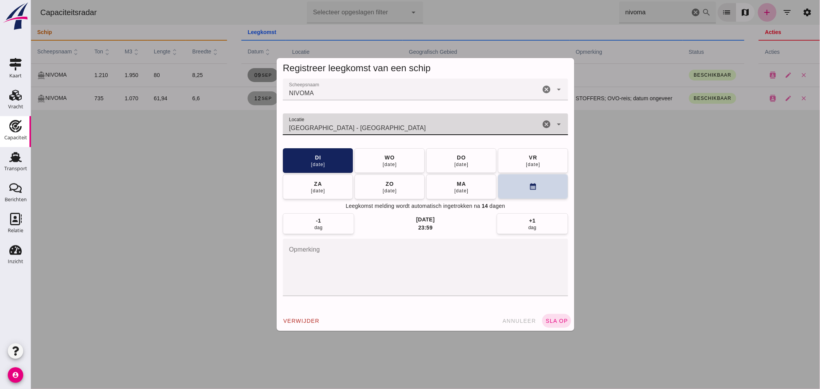
type input "[GEOGRAPHIC_DATA] - [GEOGRAPHIC_DATA]"
click at [518, 194] on button "calendar_month" at bounding box center [533, 186] width 70 height 25
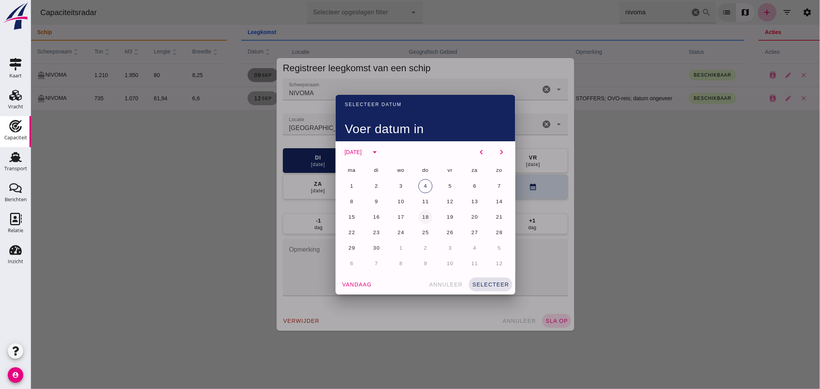
click at [423, 215] on span "18" at bounding box center [425, 217] width 7 height 6
click at [483, 279] on button "selecteer" at bounding box center [490, 285] width 43 height 14
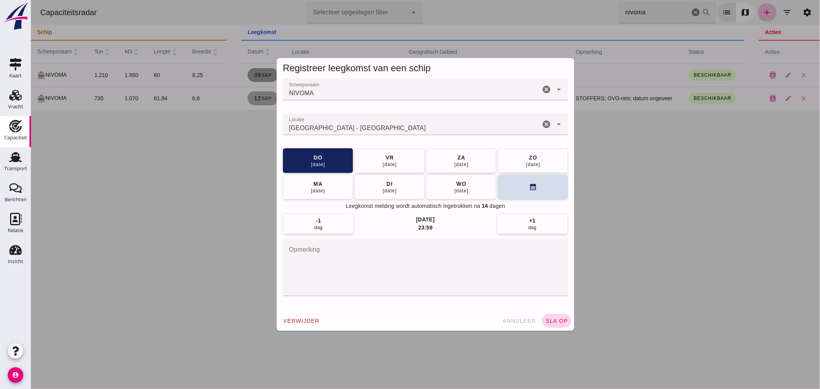
click at [557, 322] on span "sla op" at bounding box center [556, 321] width 23 height 6
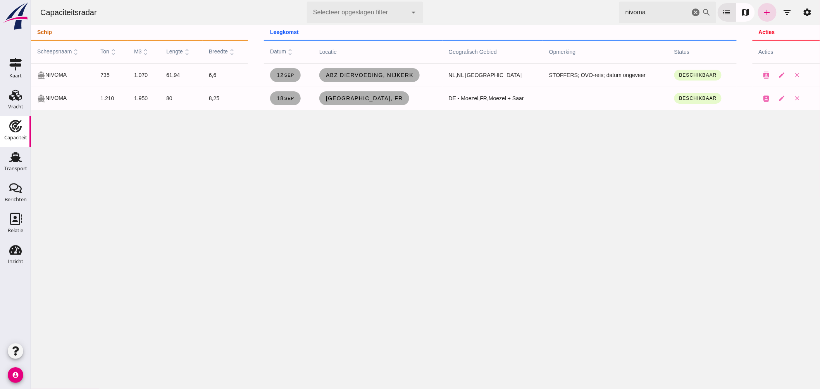
click at [691, 9] on icon "cancel" at bounding box center [695, 12] width 9 height 9
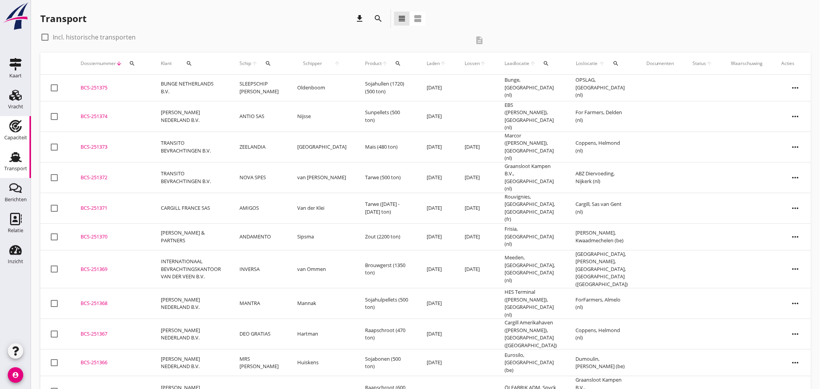
click at [28, 125] on link "Capaciteit Capaciteit" at bounding box center [15, 131] width 31 height 31
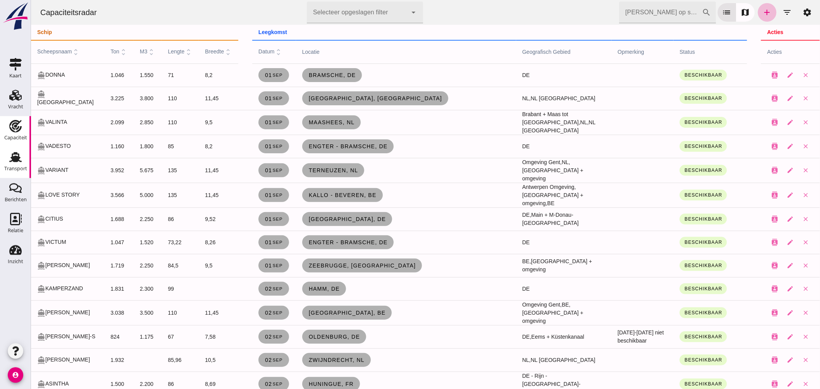
click at [9, 152] on icon "Transport" at bounding box center [15, 157] width 12 height 12
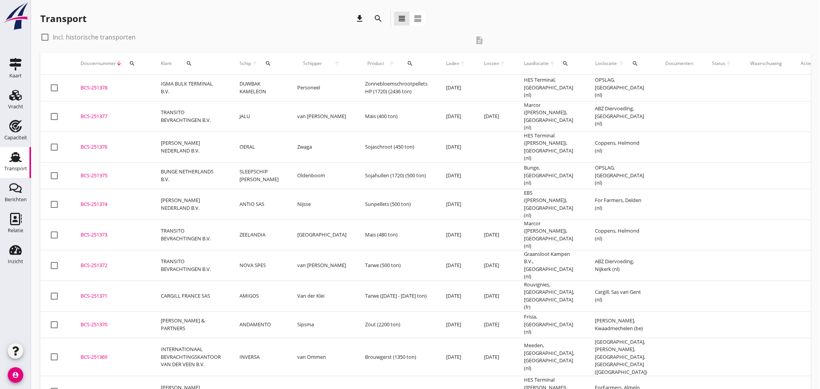
drag, startPoint x: 100, startPoint y: 114, endPoint x: 174, endPoint y: 112, distance: 74.4
click at [101, 115] on div "BCS-251377" at bounding box center [112, 117] width 62 height 8
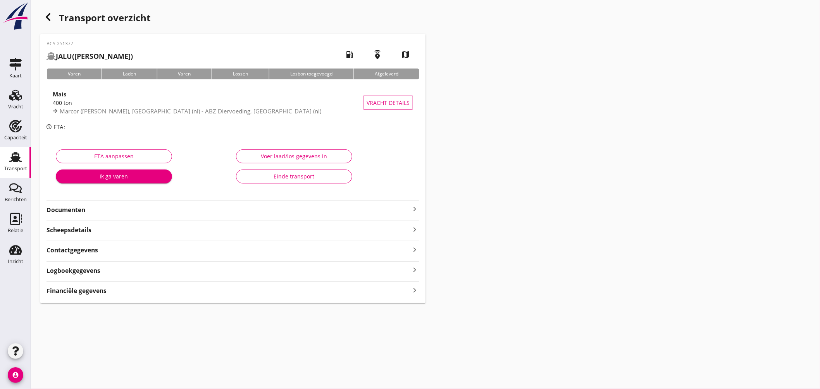
click at [147, 290] on div "Financiële gegevens keyboard_arrow_right" at bounding box center [233, 290] width 373 height 10
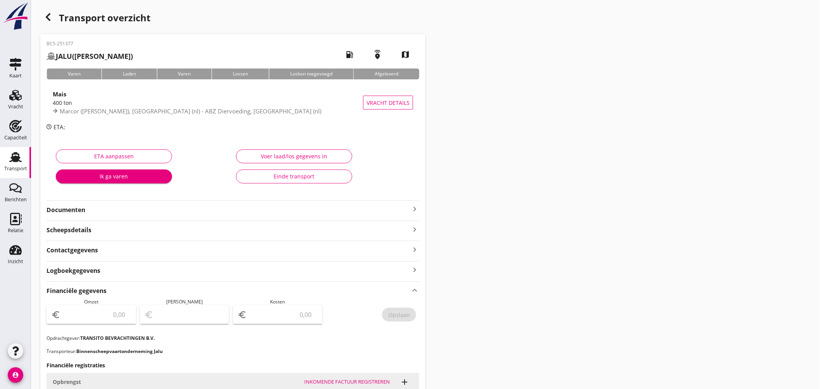
drag, startPoint x: 115, startPoint y: 312, endPoint x: 118, endPoint y: 304, distance: 7.8
click at [115, 312] on input "number" at bounding box center [96, 315] width 69 height 12
type input "4800"
click at [288, 317] on input "number" at bounding box center [282, 315] width 69 height 12
type input "4796.00"
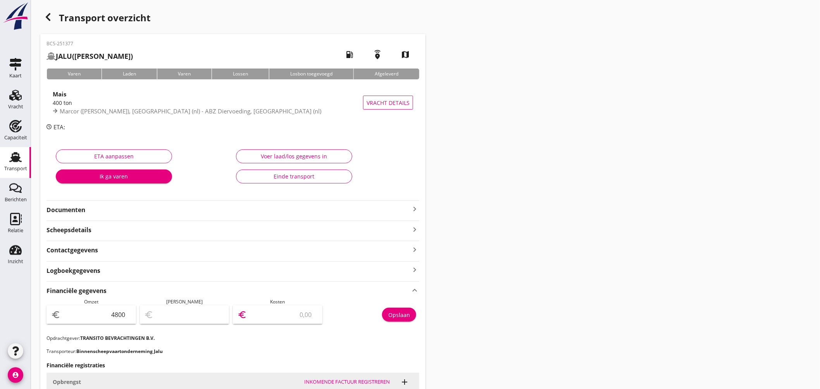
type input "4"
type input "4757.00"
type input "43"
type input "4363.00"
type input "437"
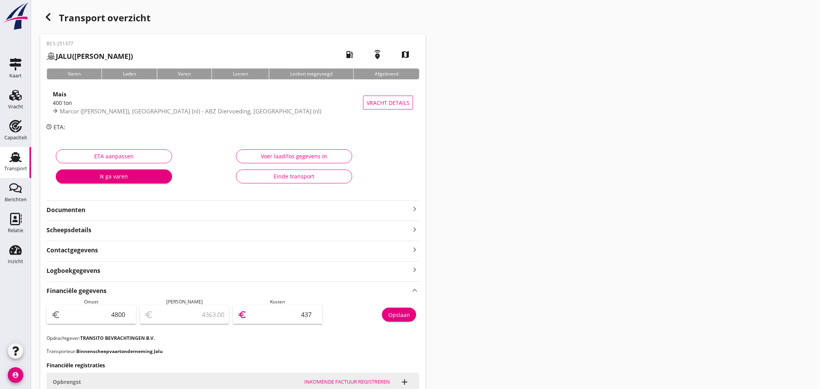
type input "430.00"
type input "4370"
click at [406, 315] on div "Opslaan" at bounding box center [399, 315] width 22 height 8
click at [15, 133] on div "Capaciteit" at bounding box center [15, 138] width 23 height 11
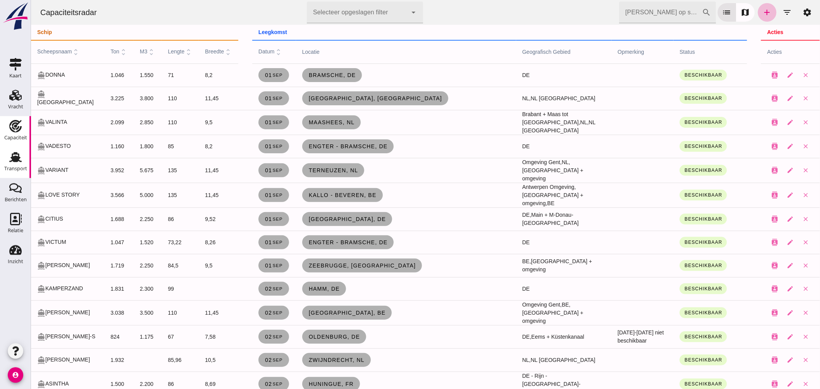
click at [12, 161] on icon "Transport" at bounding box center [15, 157] width 12 height 12
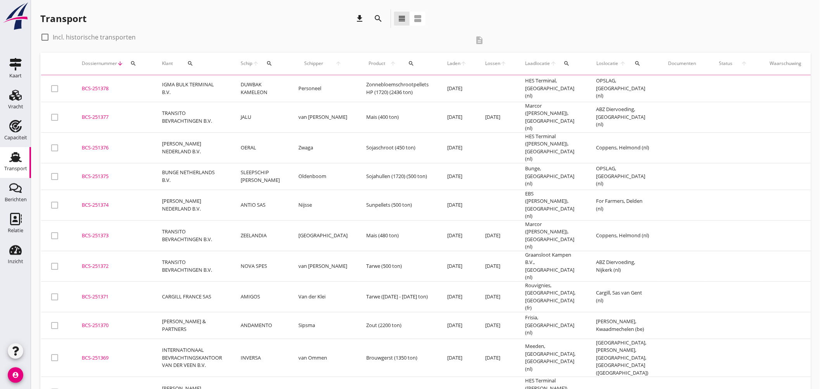
click at [14, 160] on use at bounding box center [15, 157] width 12 height 10
click at [272, 63] on div "search" at bounding box center [268, 63] width 14 height 6
click at [295, 91] on input "Zoek op (scheeps)naam" at bounding box center [304, 86] width 81 height 12
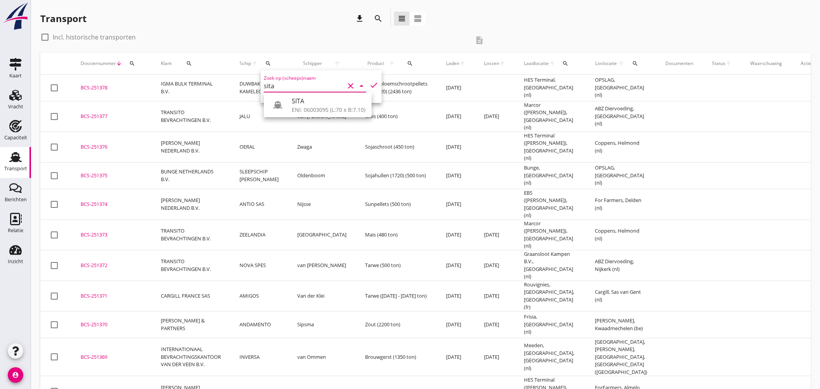
click at [320, 107] on div "ENI: 06003095 (L:70 x B:7.10)" at bounding box center [329, 110] width 74 height 8
drag, startPoint x: 370, startPoint y: 83, endPoint x: 384, endPoint y: 90, distance: 15.6
click at [370, 83] on icon "check" at bounding box center [373, 85] width 9 height 9
type input "SITA"
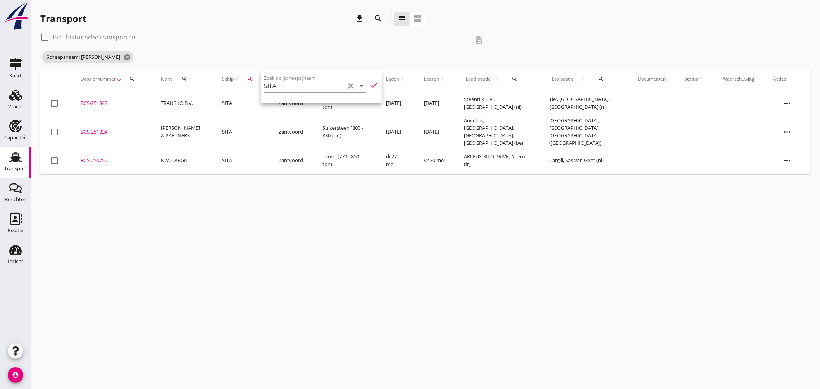
click at [372, 188] on div "cancel You are impersonating another user. Transport download search view_headl…" at bounding box center [425, 194] width 789 height 389
